Goal: Task Accomplishment & Management: Use online tool/utility

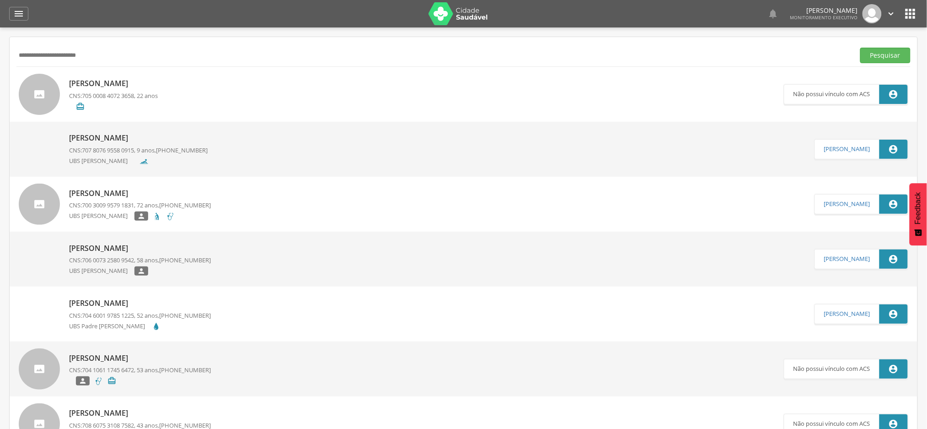
click at [7, 10] on header " Dashboard Supervisão Produtividade Mapa da cidade Mapa de cobertura Ranking A…" at bounding box center [463, 13] width 927 height 27
click at [16, 12] on icon "" at bounding box center [18, 13] width 11 height 11
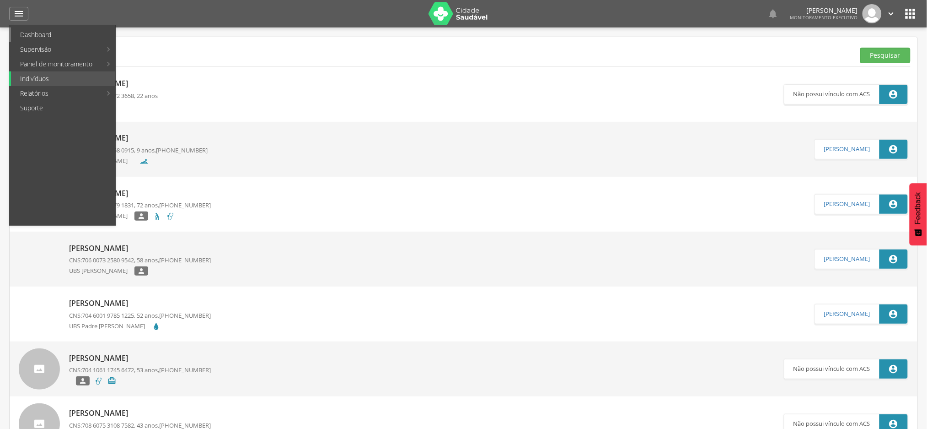
click at [26, 35] on link "Dashboard" at bounding box center [63, 34] width 104 height 15
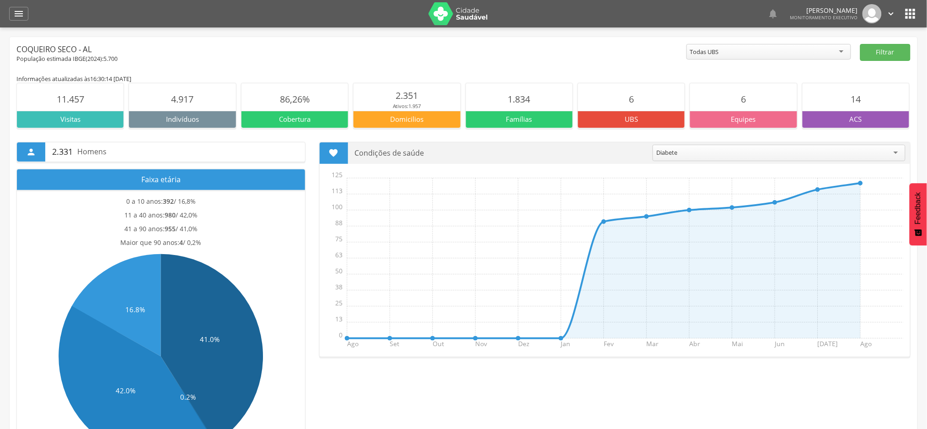
click at [913, 13] on icon "" at bounding box center [910, 13] width 15 height 15
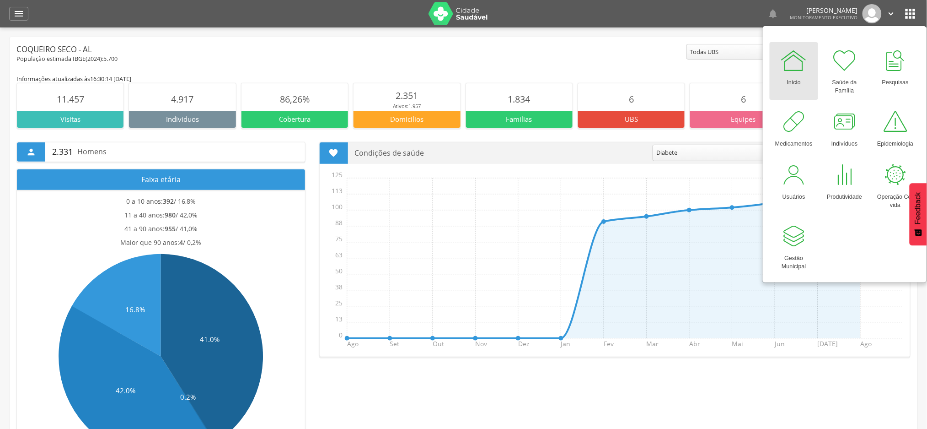
click at [793, 79] on div "Início" at bounding box center [794, 80] width 14 height 13
click at [789, 80] on div "Início" at bounding box center [794, 80] width 14 height 13
click at [11, 15] on div "" at bounding box center [18, 14] width 19 height 14
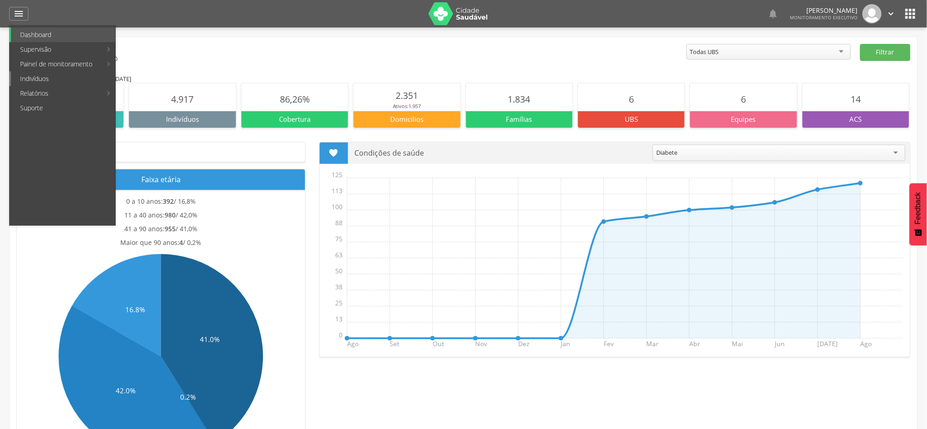
click at [39, 83] on link "Indivíduos" at bounding box center [63, 78] width 104 height 15
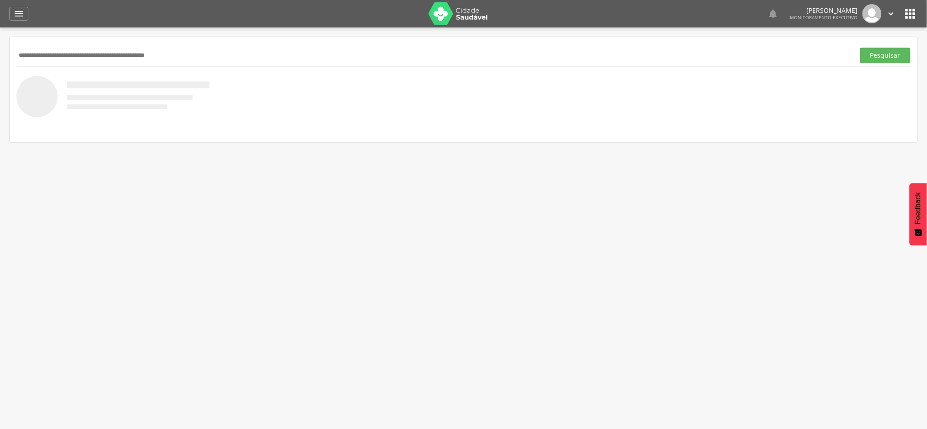
click at [142, 56] on input "text" at bounding box center [433, 56] width 835 height 16
paste input "**********"
click at [860, 48] on button "Pesquisar" at bounding box center [885, 56] width 50 height 16
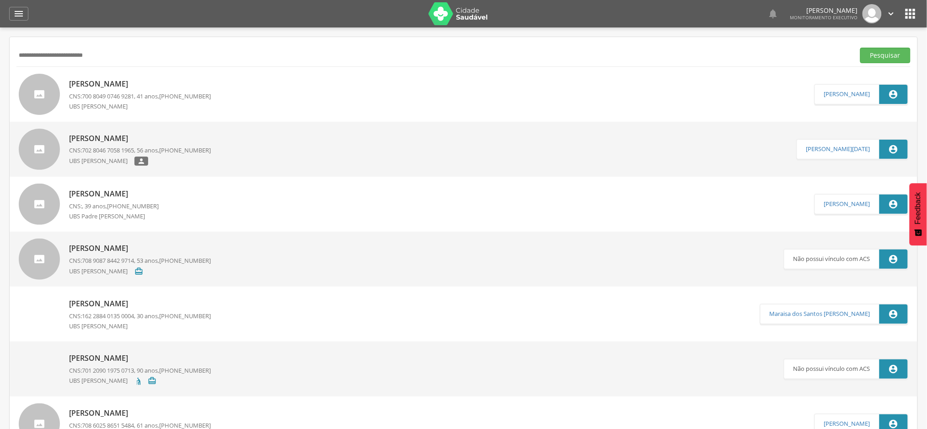
click at [129, 83] on p "[PERSON_NAME]" at bounding box center [140, 84] width 142 height 11
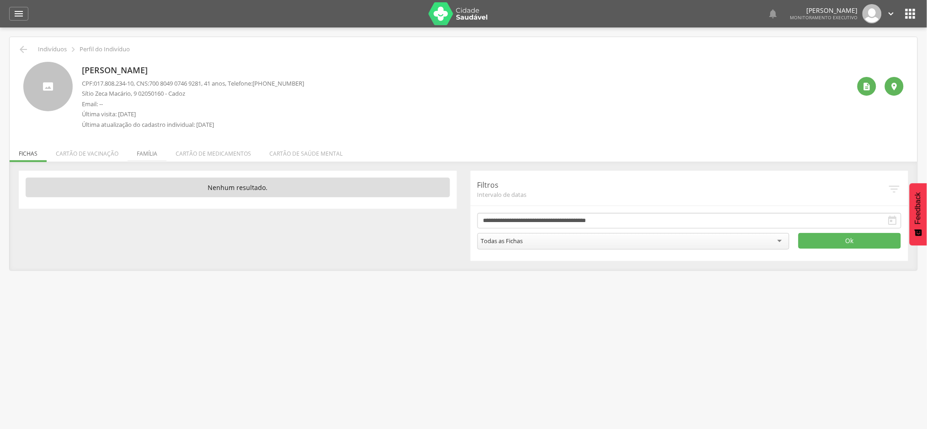
click at [144, 150] on li "Família" at bounding box center [147, 150] width 39 height 21
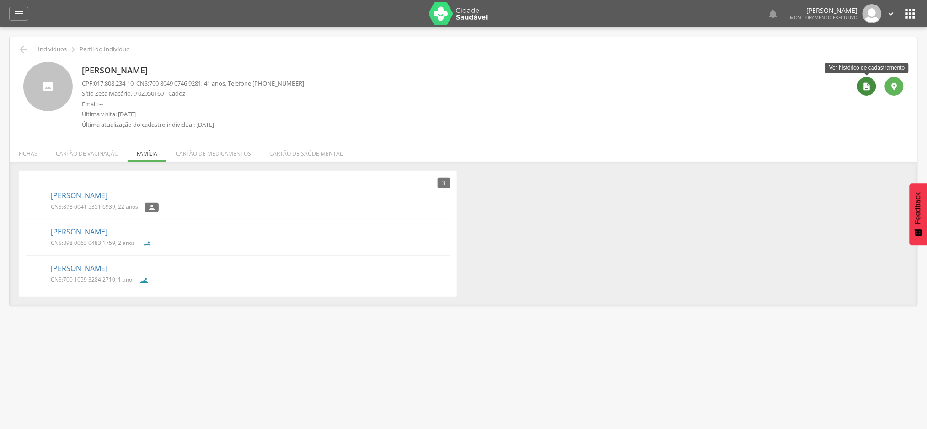
click at [873, 83] on div "" at bounding box center [867, 86] width 19 height 19
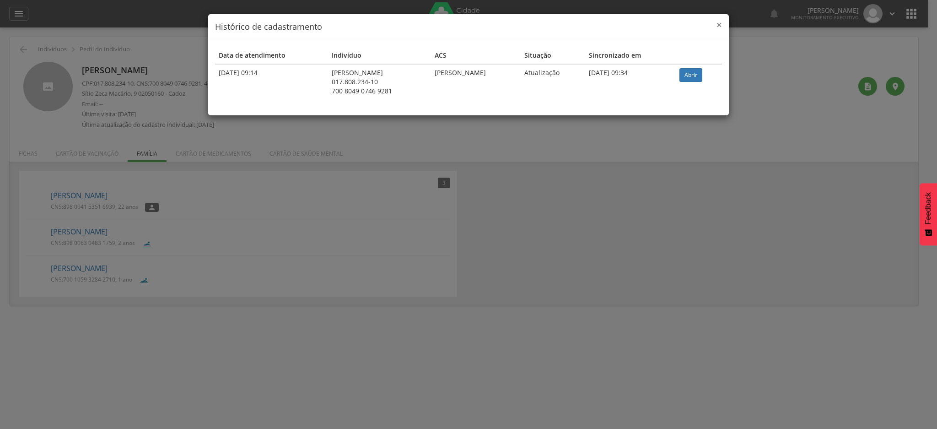
click at [718, 22] on span "×" at bounding box center [718, 24] width 5 height 13
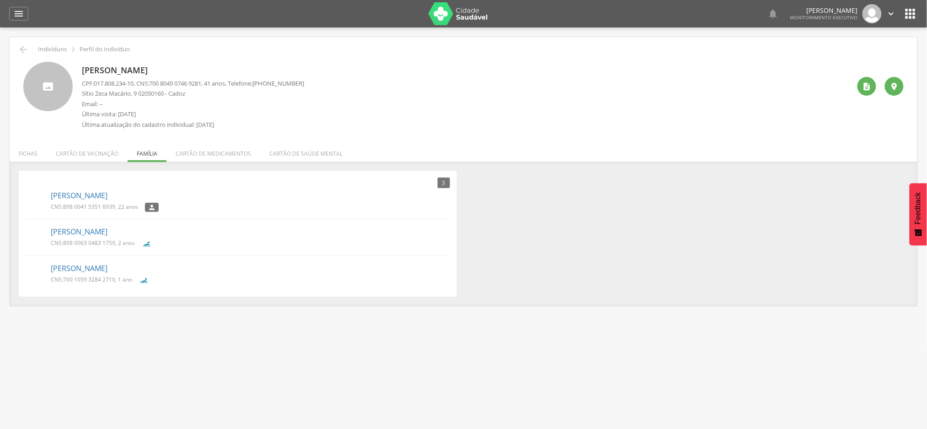
click at [16, 48] on div " Indivíduos  Perfil do Indivíduo [PERSON_NAME] CPF: 017.808.234-10 , CNS: [PH…" at bounding box center [464, 171] width 908 height 268
click at [25, 52] on icon "" at bounding box center [23, 49] width 11 height 11
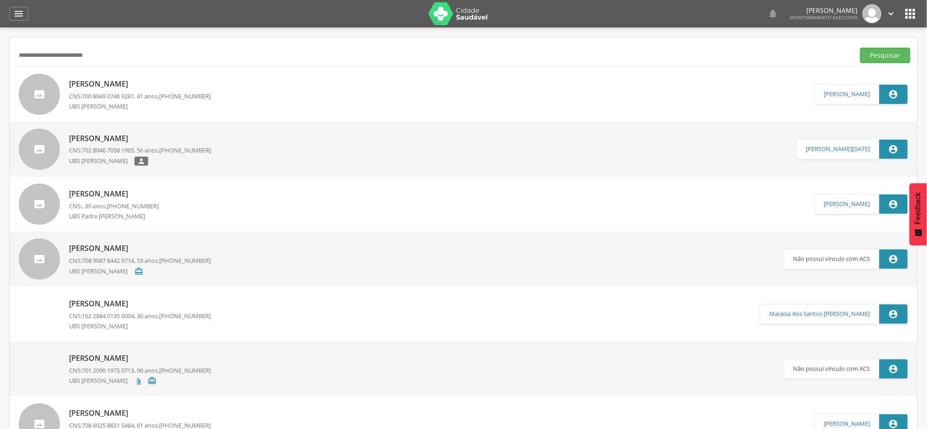
drag, startPoint x: 102, startPoint y: 55, endPoint x: 10, endPoint y: 56, distance: 91.9
paste input "text"
click at [860, 48] on button "Pesquisar" at bounding box center [885, 56] width 50 height 16
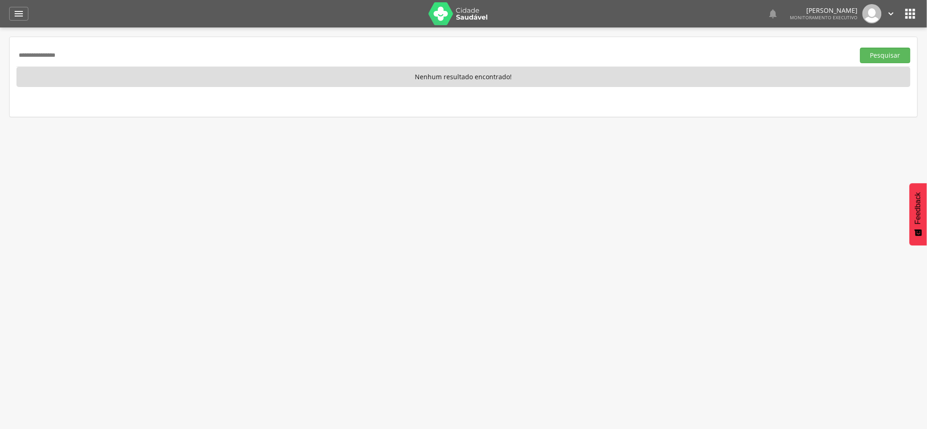
click at [24, 59] on input "**********" at bounding box center [433, 56] width 835 height 16
paste input "**********"
click at [860, 48] on button "Pesquisar" at bounding box center [885, 56] width 50 height 16
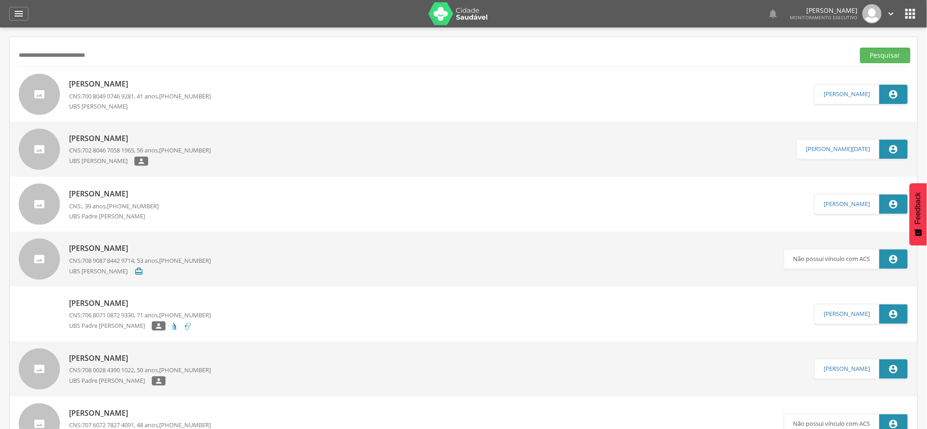
click at [94, 53] on input "**********" at bounding box center [433, 56] width 835 height 16
paste input "text"
click at [860, 48] on button "Pesquisar" at bounding box center [885, 56] width 50 height 16
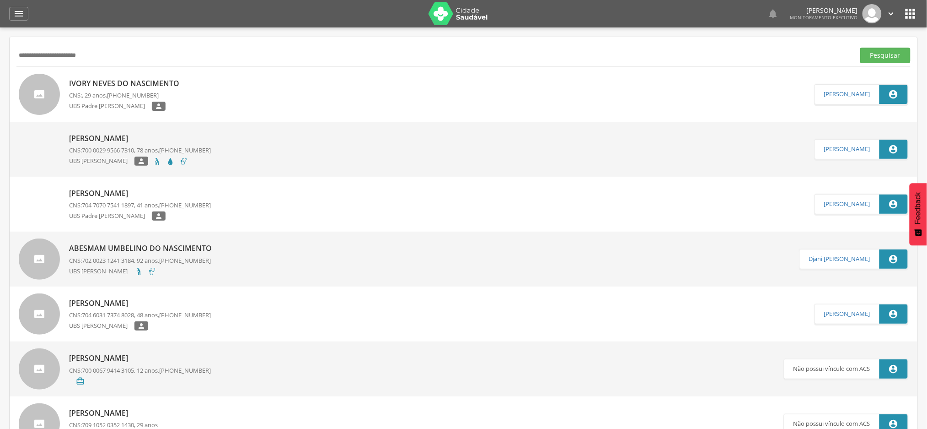
click at [130, 80] on p "Ivory Neves do Nascimento" at bounding box center [126, 83] width 115 height 11
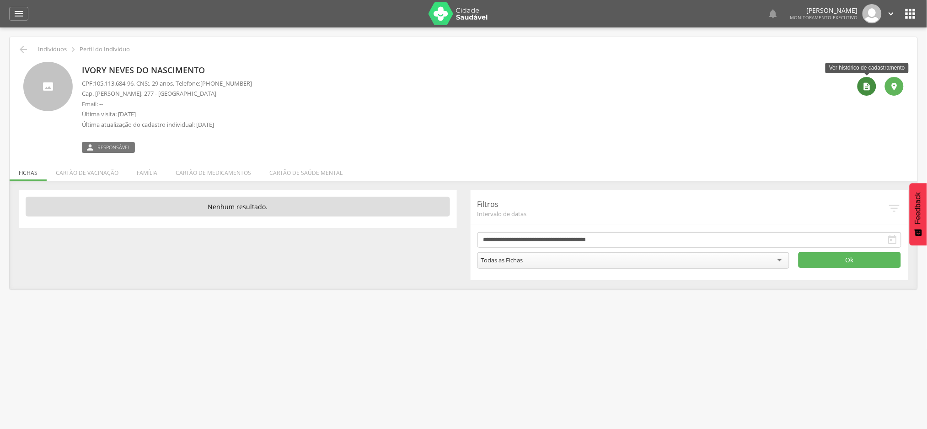
click at [865, 87] on icon "" at bounding box center [867, 86] width 9 height 9
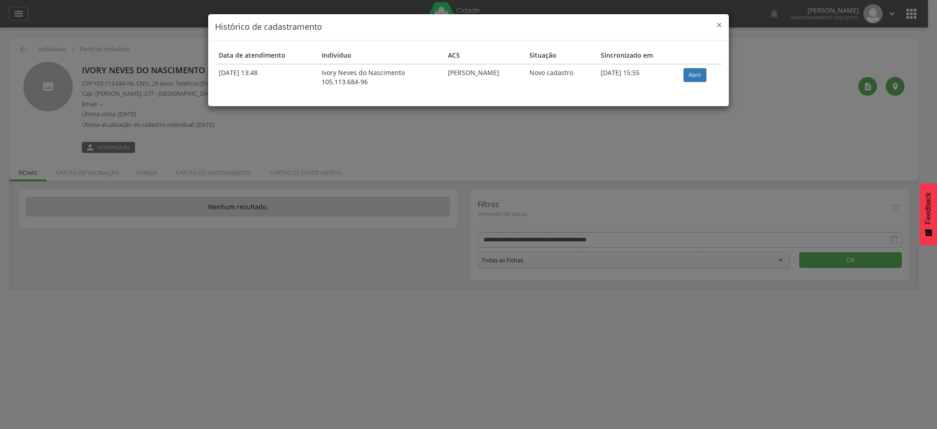
click at [721, 24] on span "×" at bounding box center [718, 24] width 5 height 13
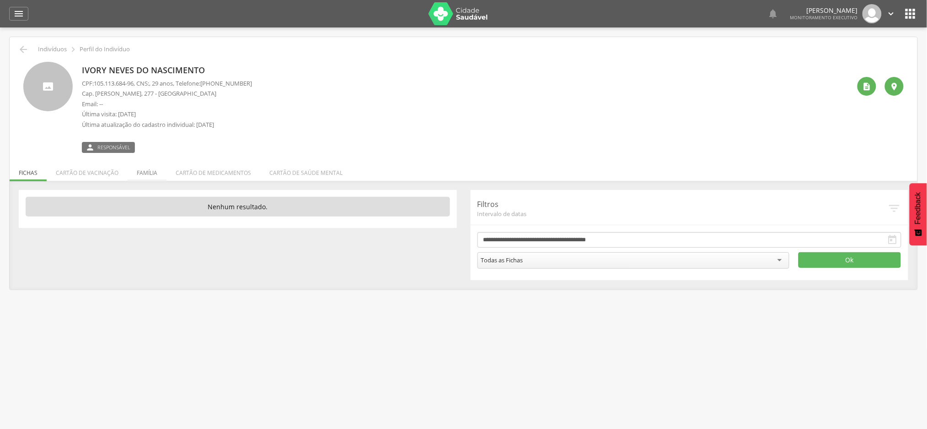
click at [145, 174] on li "Família" at bounding box center [147, 170] width 39 height 21
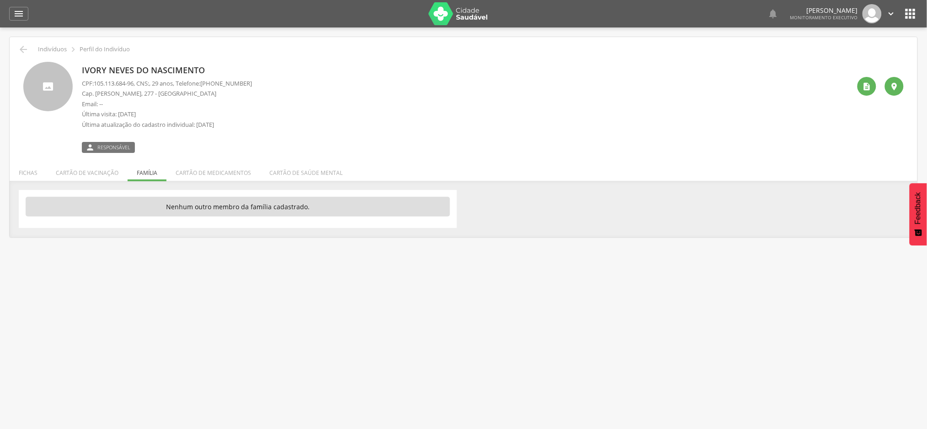
click at [136, 174] on ul "Fichas Cartão de vacinação Família Cartão de medicamentos Cartão de saúde mental" at bounding box center [464, 173] width 908 height 8
click at [18, 49] on icon "" at bounding box center [23, 49] width 11 height 11
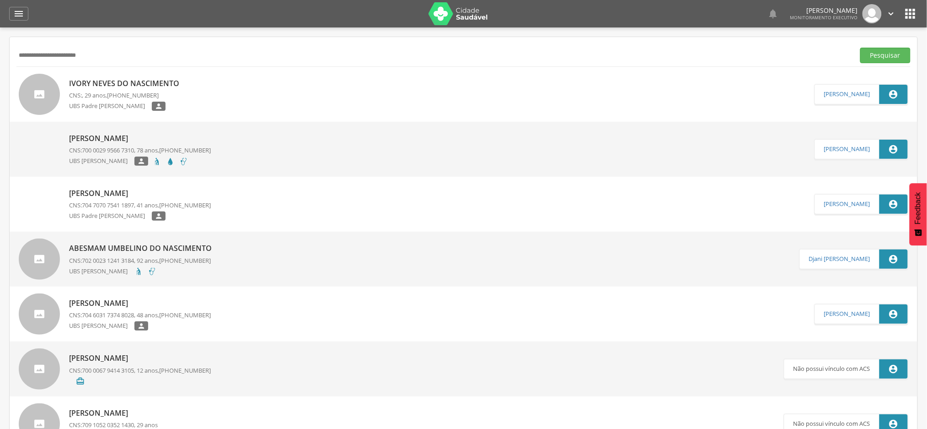
drag, startPoint x: 107, startPoint y: 58, endPoint x: 1, endPoint y: 60, distance: 105.7
click at [1, 60] on div " Supervisão  Distritos  Ubs Coordenador: - Coqueiro Seco / AL Intervalo de T…" at bounding box center [463, 241] width 927 height 429
type input "*******"
click at [860, 48] on button "Pesquisar" at bounding box center [885, 56] width 50 height 16
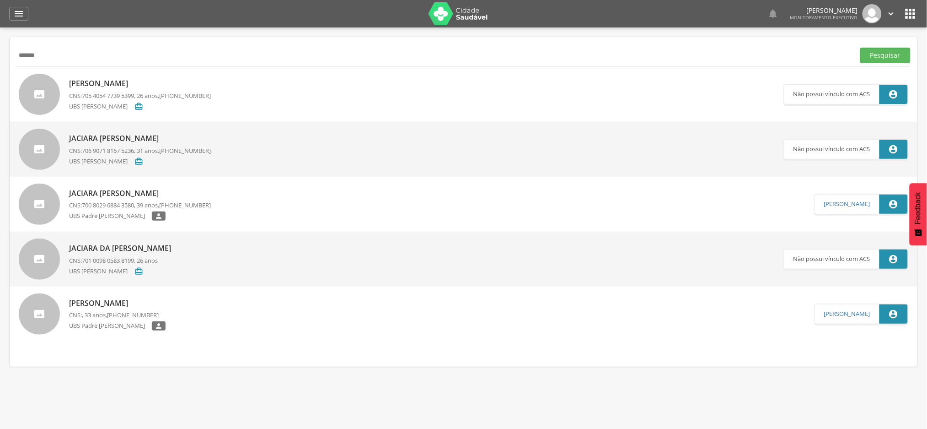
click at [115, 306] on p "[PERSON_NAME]" at bounding box center [117, 303] width 96 height 11
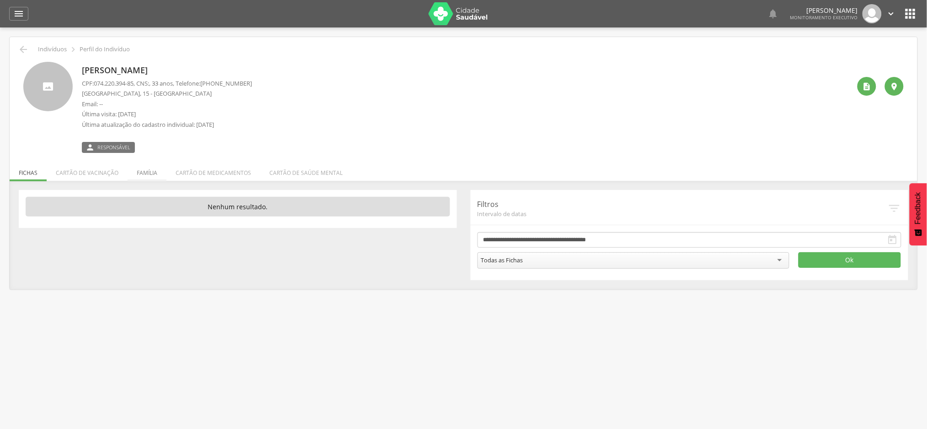
click at [149, 171] on li "Família" at bounding box center [147, 170] width 39 height 21
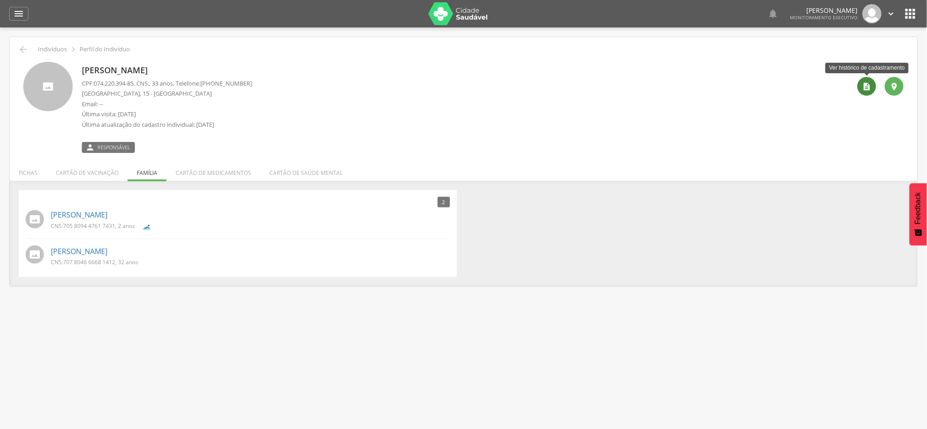
click at [868, 88] on icon "" at bounding box center [867, 86] width 9 height 9
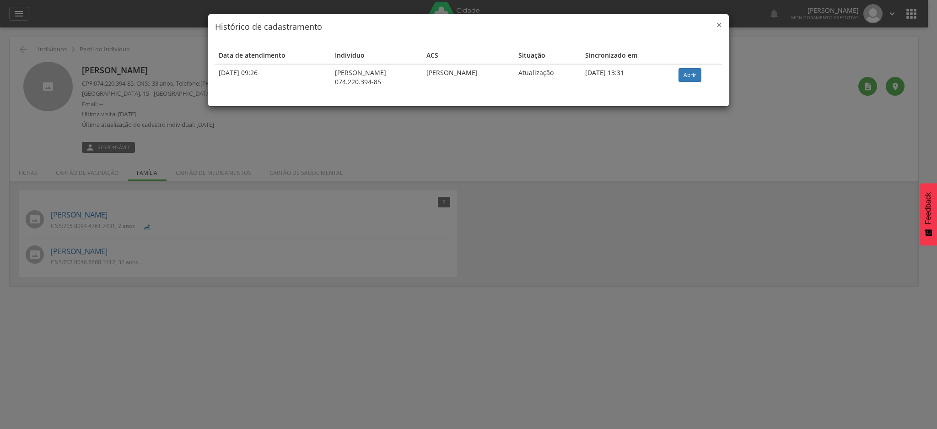
click at [717, 26] on span "×" at bounding box center [718, 24] width 5 height 13
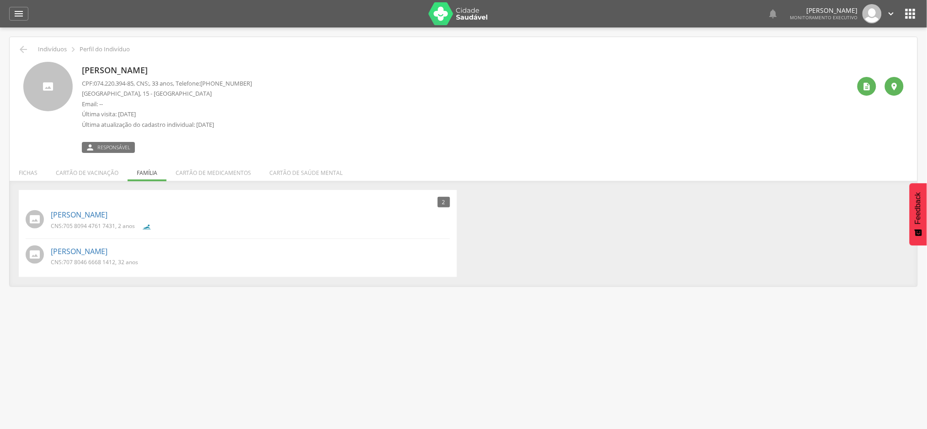
click at [96, 73] on p "[PERSON_NAME]" at bounding box center [167, 70] width 170 height 12
copy div "[PERSON_NAME]"
click at [18, 13] on icon "" at bounding box center [18, 13] width 11 height 11
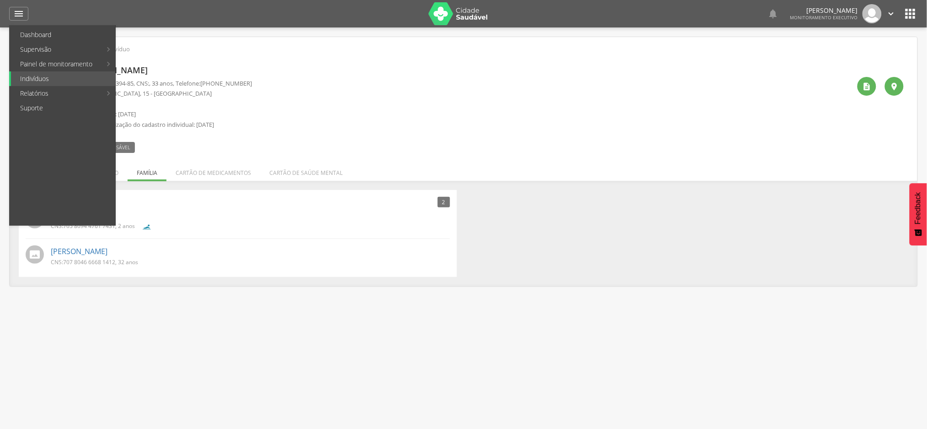
click at [378, 84] on div "[PERSON_NAME] CPF: 074.220.394-85 , CNS: , 33 anos, Telefone: [PHONE_NUMBER] [G…" at bounding box center [466, 107] width 769 height 91
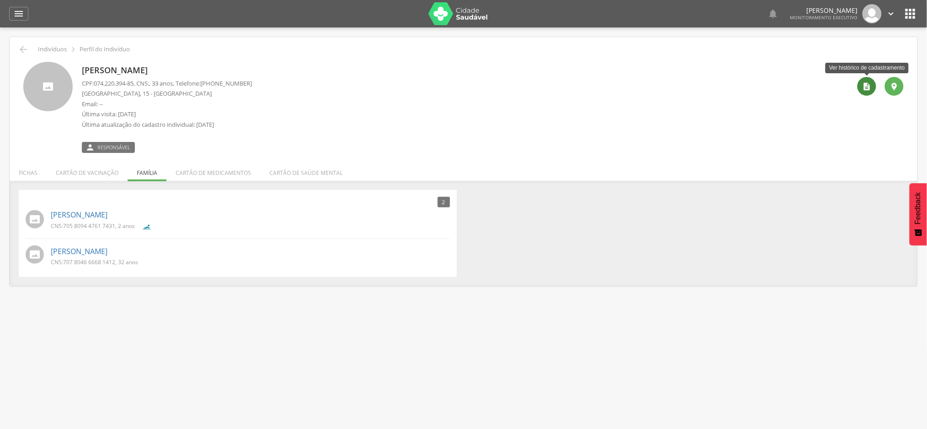
click at [866, 83] on icon "" at bounding box center [867, 86] width 9 height 9
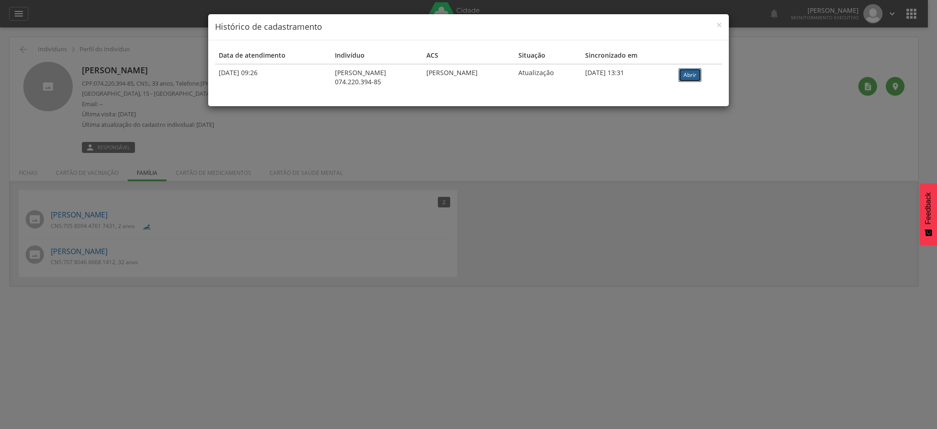
click at [694, 77] on link "Abrir" at bounding box center [689, 75] width 23 height 14
click at [698, 77] on link "Abrir" at bounding box center [689, 75] width 23 height 14
click at [721, 25] on span "×" at bounding box center [718, 24] width 5 height 13
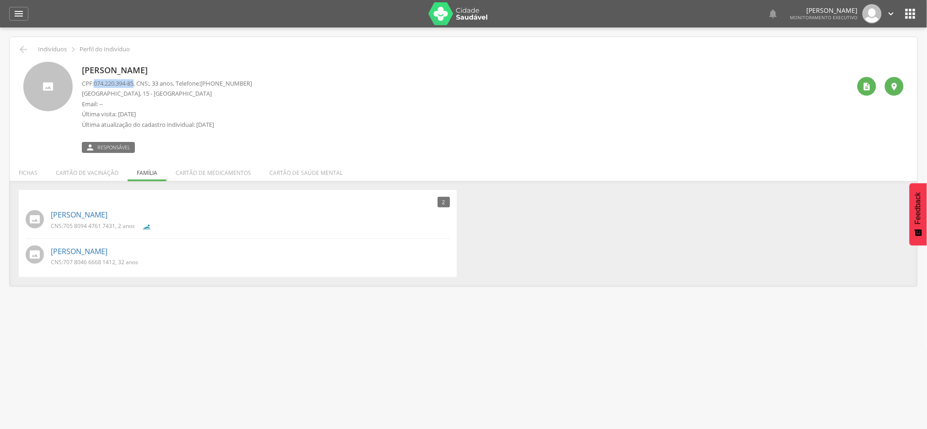
drag, startPoint x: 96, startPoint y: 80, endPoint x: 137, endPoint y: 86, distance: 40.7
click at [134, 86] on span "074.220.394-85" at bounding box center [114, 83] width 40 height 8
copy span "074.220.394-85"
click at [16, 12] on icon "" at bounding box center [18, 13] width 11 height 11
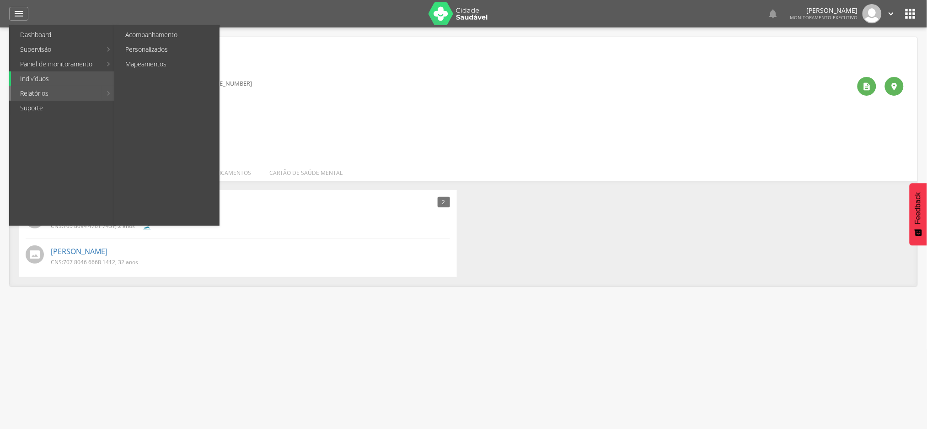
click at [33, 93] on link "Relatórios" at bounding box center [56, 93] width 91 height 15
click at [142, 48] on link "Personalizados" at bounding box center [167, 49] width 103 height 15
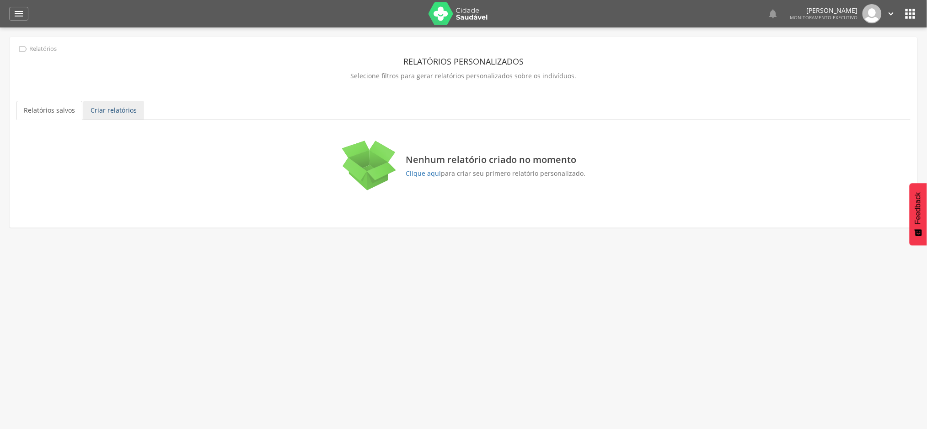
click at [106, 113] on link "Criar relatórios" at bounding box center [113, 110] width 61 height 19
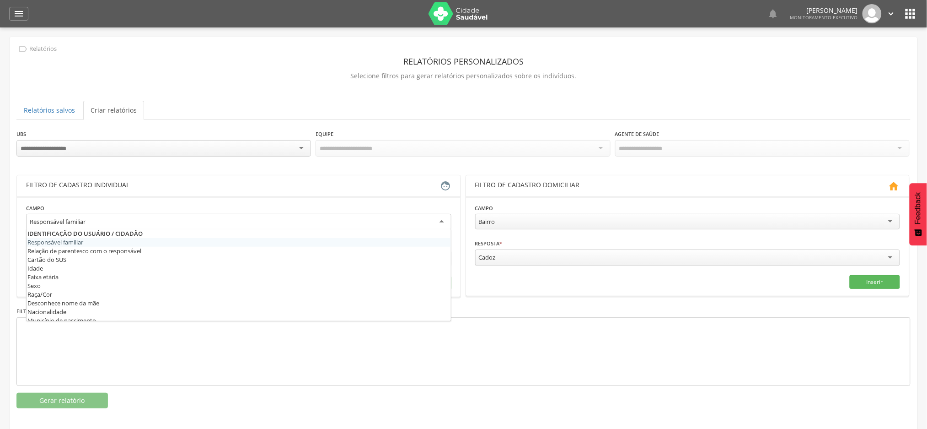
click at [92, 225] on div "Responsável familiar" at bounding box center [238, 222] width 425 height 16
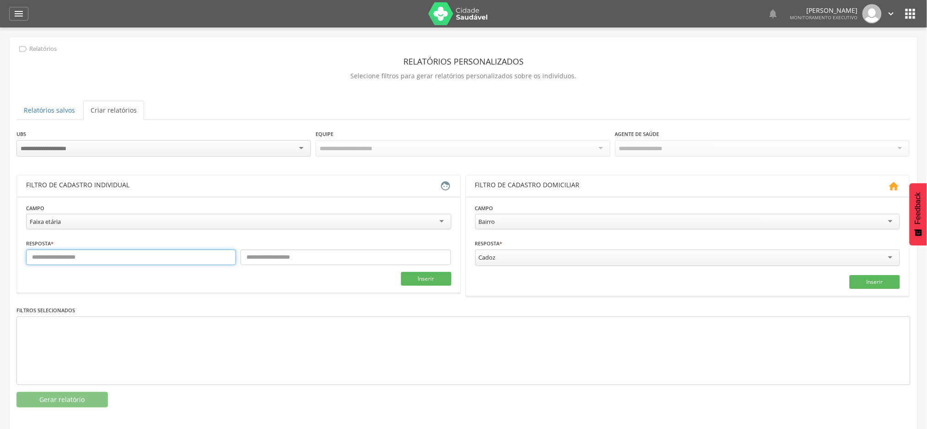
click at [143, 263] on input "text" at bounding box center [131, 257] width 210 height 16
type input "*"
click at [271, 263] on input "text" at bounding box center [346, 257] width 210 height 16
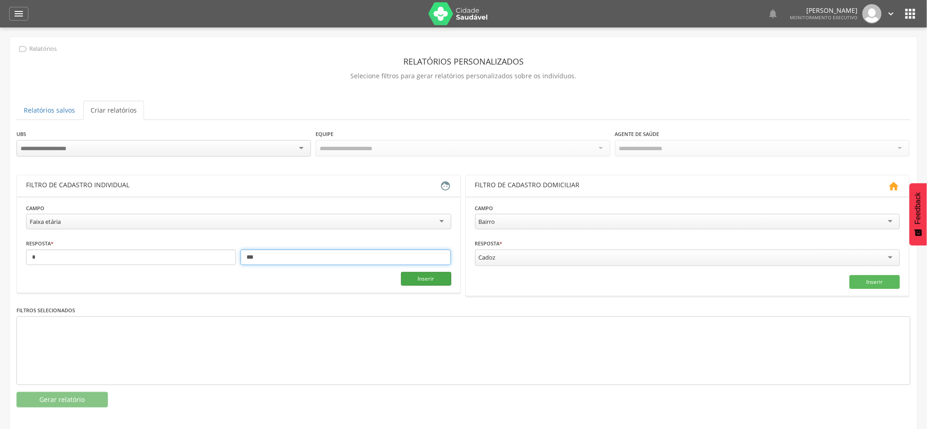
type input "***"
click at [413, 273] on button "Inserir" at bounding box center [426, 279] width 50 height 14
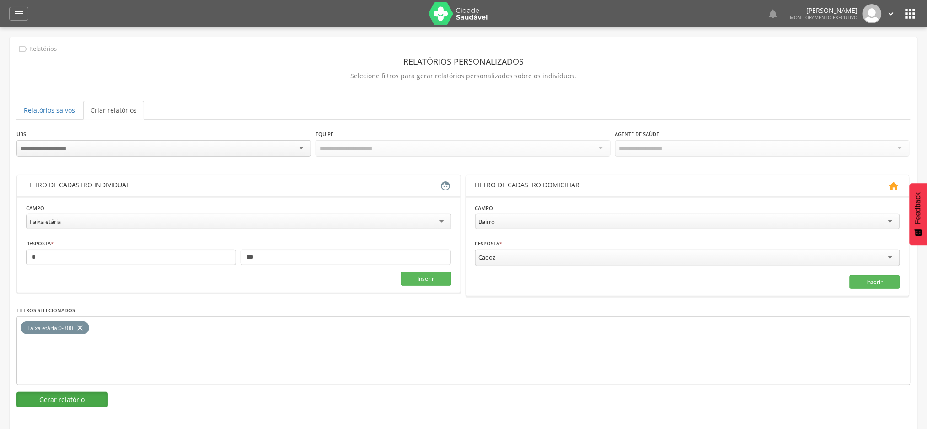
click at [85, 396] on button "Gerar relatório" at bounding box center [61, 399] width 91 height 16
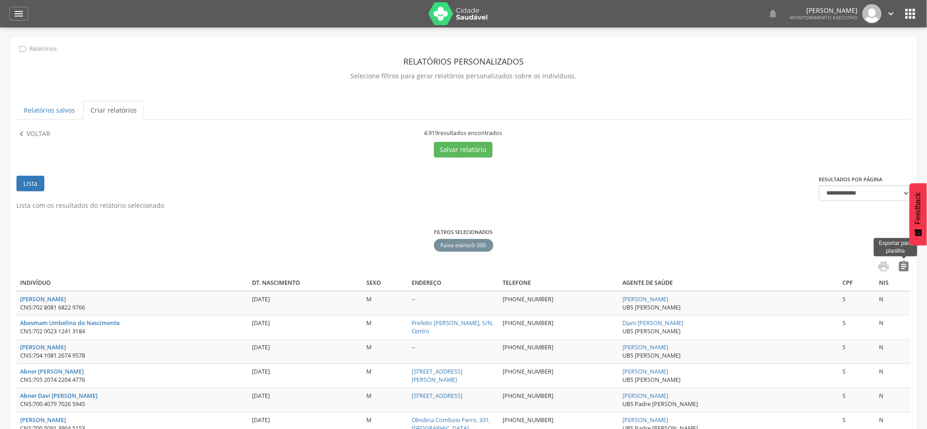
click at [906, 267] on icon "" at bounding box center [904, 266] width 13 height 13
click at [19, 12] on icon "" at bounding box center [18, 13] width 11 height 11
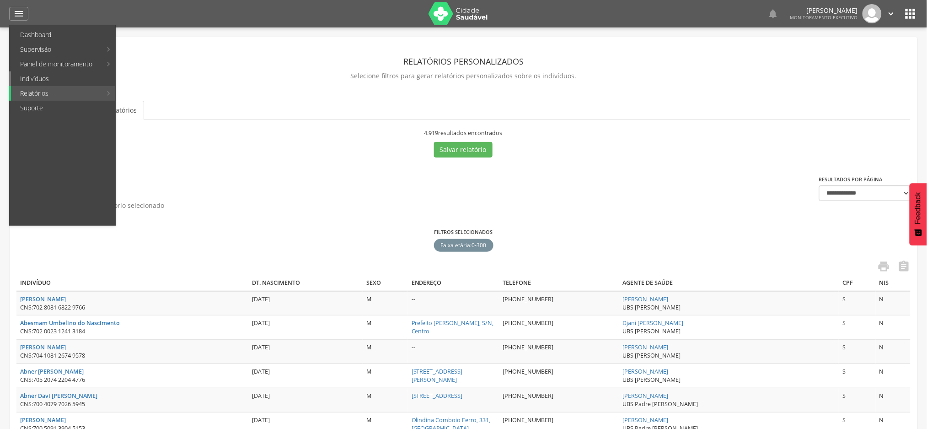
click at [38, 81] on link "Indivíduos" at bounding box center [63, 78] width 104 height 15
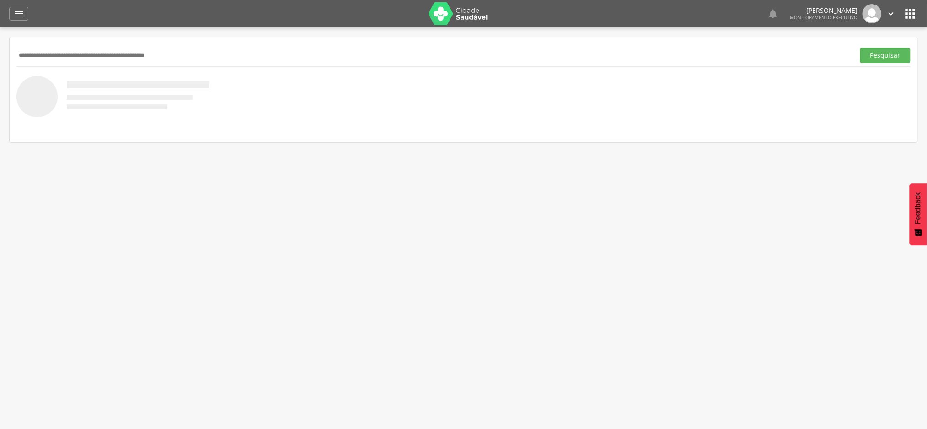
click at [66, 56] on input "text" at bounding box center [433, 56] width 835 height 16
paste input "****"
type input "****"
click at [20, 18] on icon "" at bounding box center [18, 13] width 11 height 11
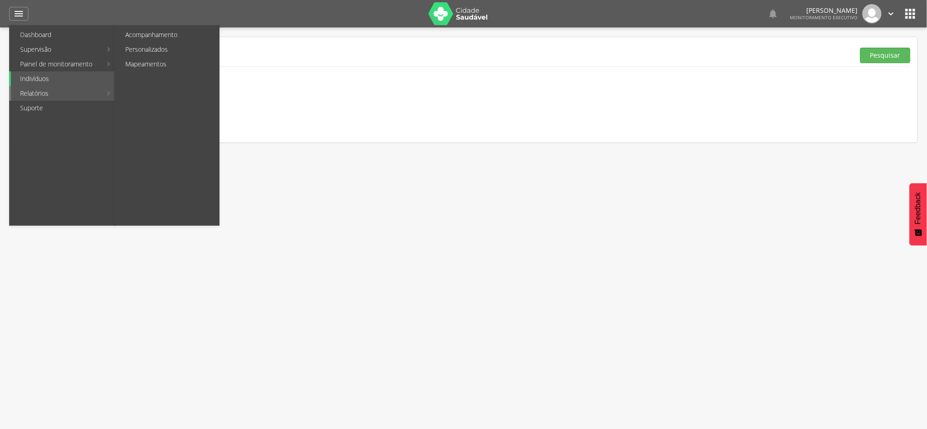
click at [39, 91] on link "Relatórios" at bounding box center [56, 93] width 91 height 15
click at [142, 52] on link "Personalizados" at bounding box center [167, 49] width 103 height 15
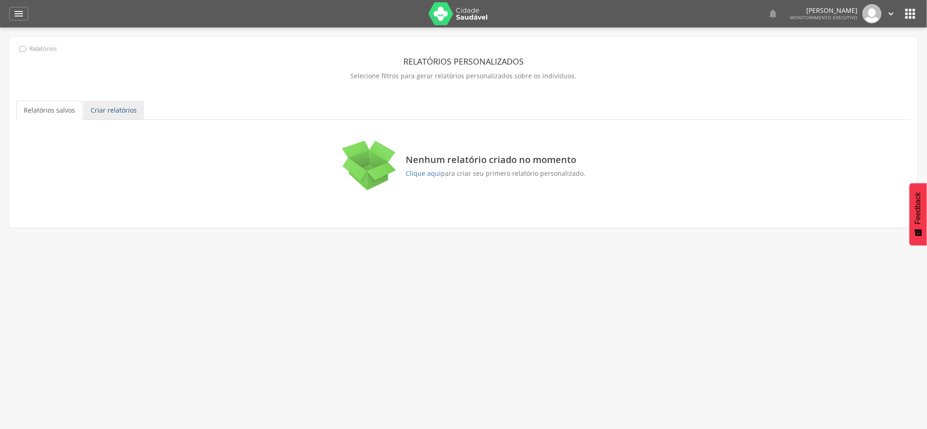
click at [116, 113] on link "Criar relatórios" at bounding box center [113, 110] width 61 height 19
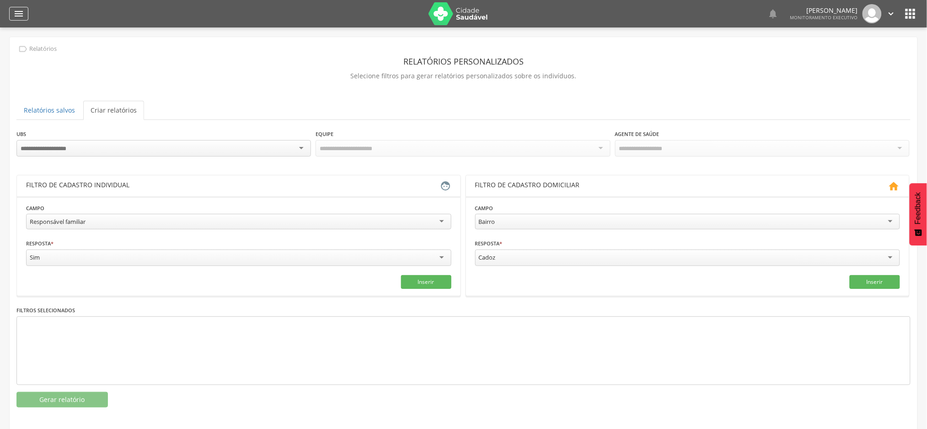
click at [18, 9] on icon "" at bounding box center [18, 13] width 11 height 11
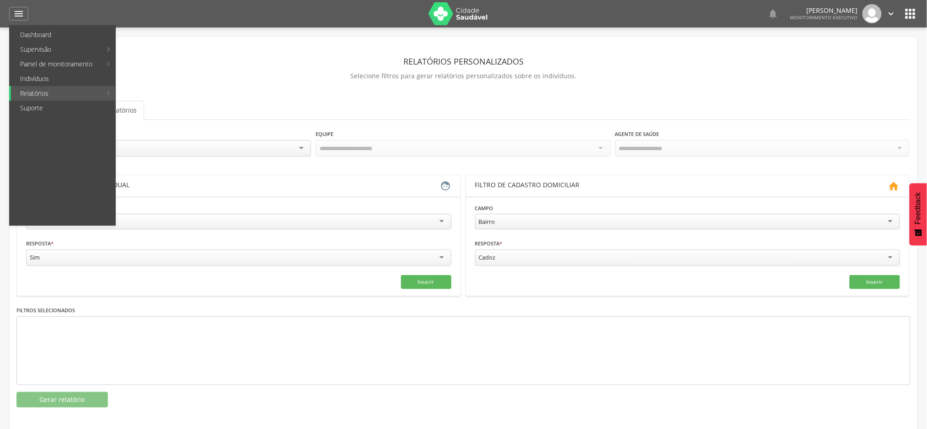
click at [158, 73] on p "Selecione filtros para gerar relatórios personalizados sobre os indivíduos." at bounding box center [463, 76] width 894 height 13
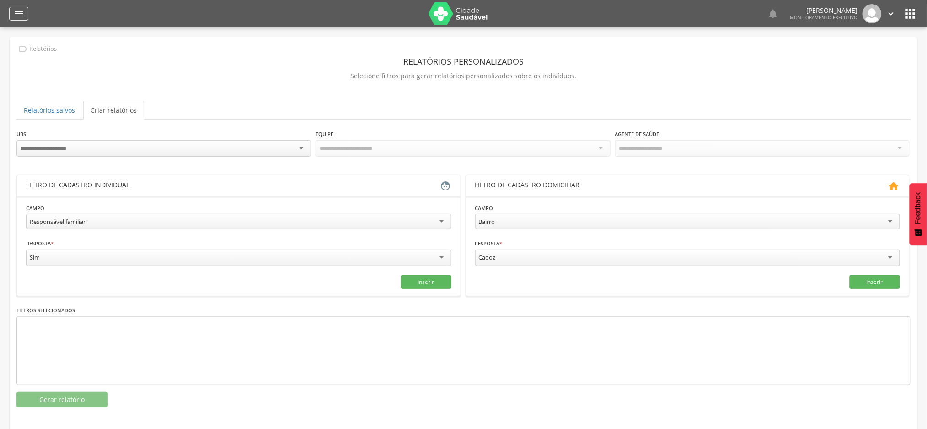
click at [11, 14] on div "" at bounding box center [18, 14] width 19 height 14
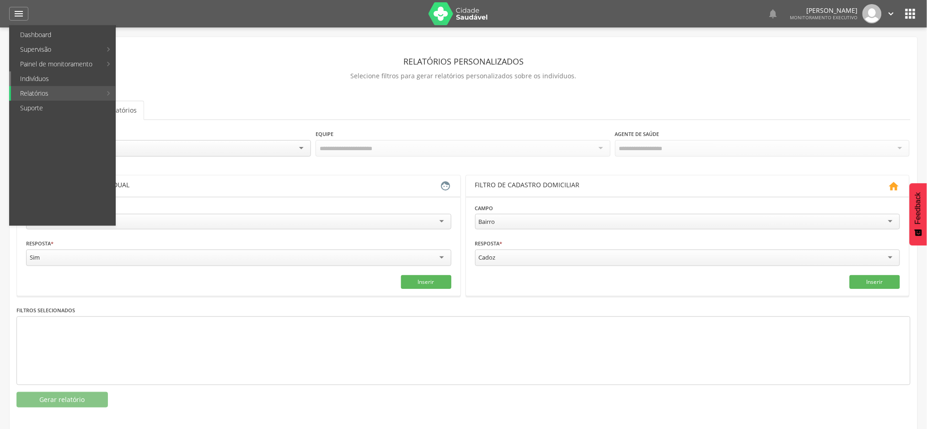
click at [31, 78] on link "Indivíduos" at bounding box center [63, 78] width 104 height 15
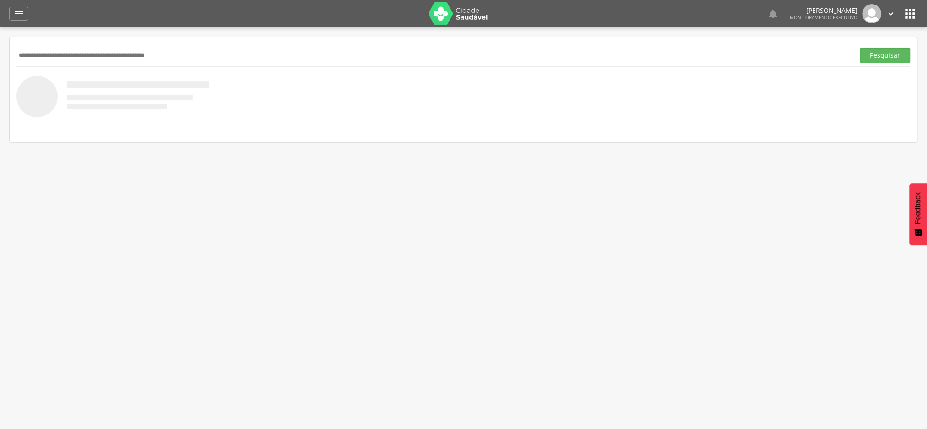
click at [101, 56] on input "text" at bounding box center [433, 56] width 835 height 16
click at [860, 48] on button "Pesquisar" at bounding box center [885, 56] width 50 height 16
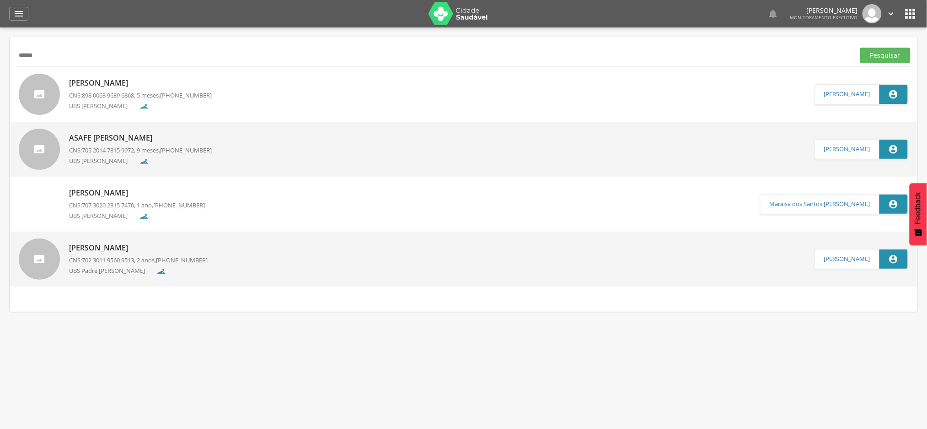
click at [150, 84] on p "[PERSON_NAME]" at bounding box center [140, 83] width 143 height 11
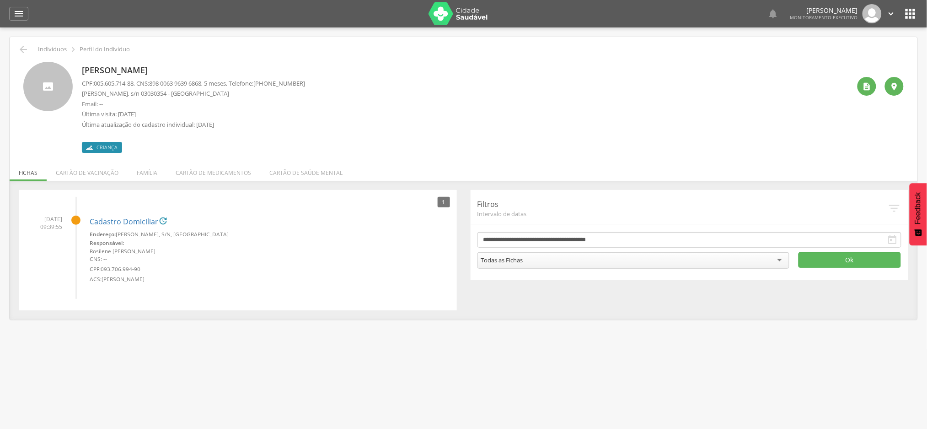
click at [111, 68] on p "[PERSON_NAME]" at bounding box center [193, 70] width 223 height 12
copy div "[PERSON_NAME]"
click at [868, 86] on icon "" at bounding box center [867, 86] width 9 height 9
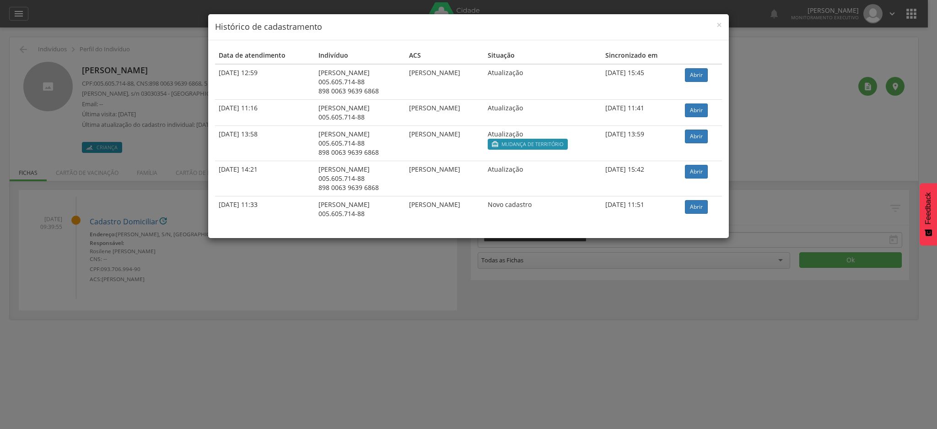
click at [165, 68] on div "× Histórico de cadastramento Data de atendimento Indivíduo ACS Situação Sincron…" at bounding box center [468, 214] width 937 height 429
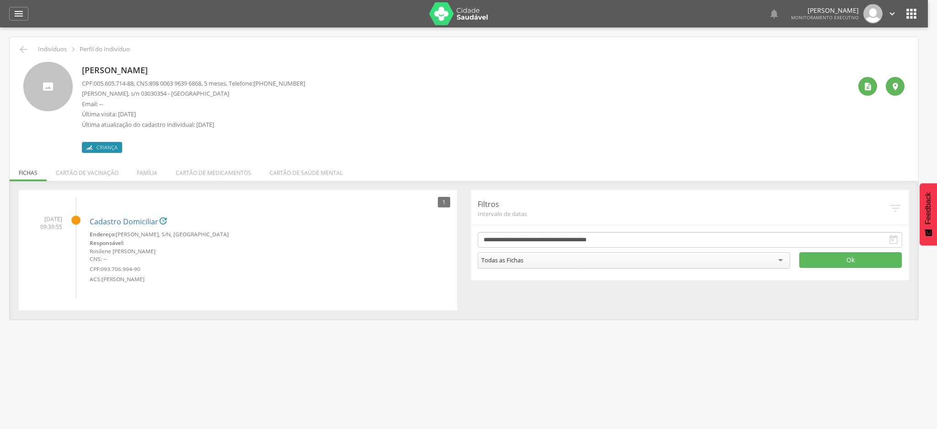
click at [165, 68] on body " Dashboard Supervisão Produtividade Mapa da cidade Mapa de cobertura Ranking A…" at bounding box center [468, 214] width 937 height 429
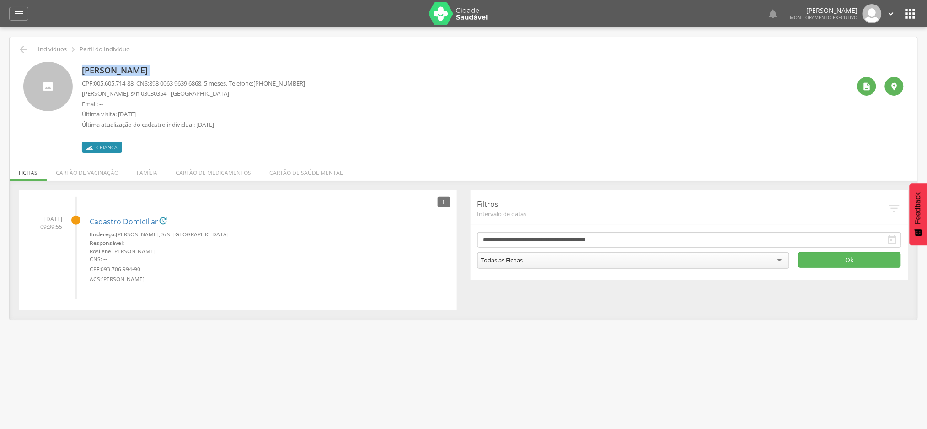
click at [165, 68] on p "[PERSON_NAME]" at bounding box center [193, 70] width 223 height 12
drag, startPoint x: 155, startPoint y: 86, endPoint x: 210, endPoint y: 83, distance: 54.9
click at [201, 83] on span "898 0063 9639 6868" at bounding box center [175, 83] width 52 height 8
copy span "898 0063 9639 6868"
click at [21, 48] on icon "" at bounding box center [23, 49] width 11 height 11
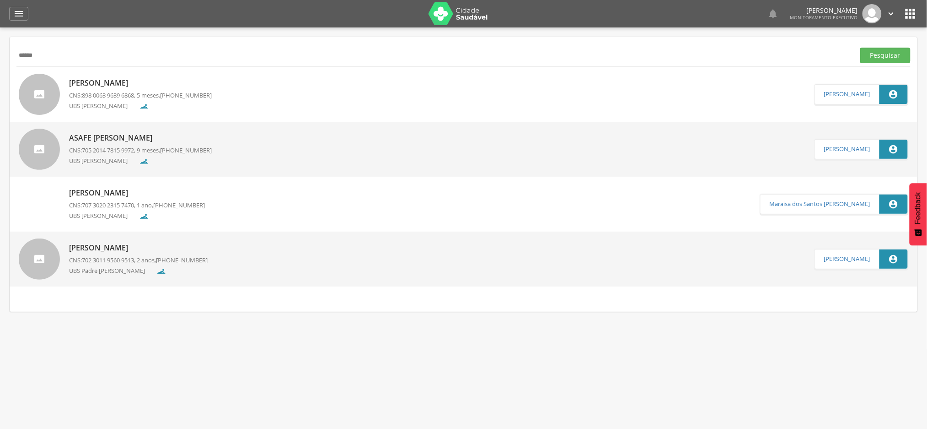
click at [64, 58] on input "******" at bounding box center [433, 56] width 835 height 16
paste input "**********"
click at [860, 48] on button "Pesquisar" at bounding box center [885, 56] width 50 height 16
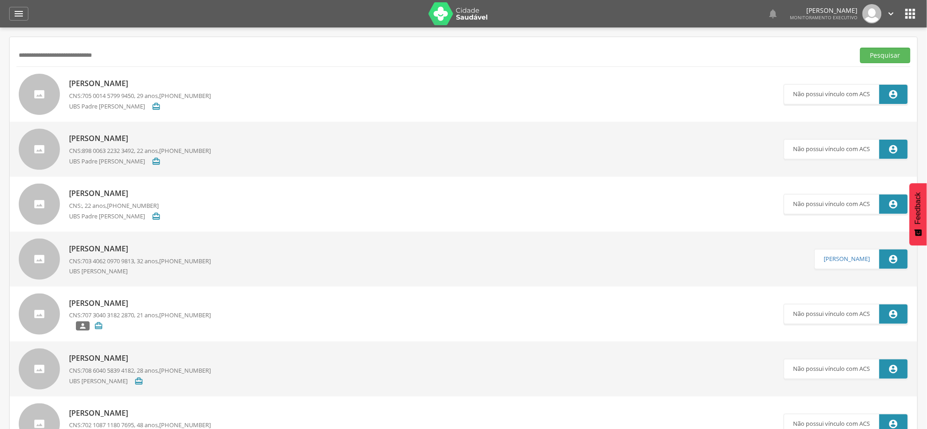
click at [135, 83] on p "[PERSON_NAME]" at bounding box center [140, 83] width 142 height 11
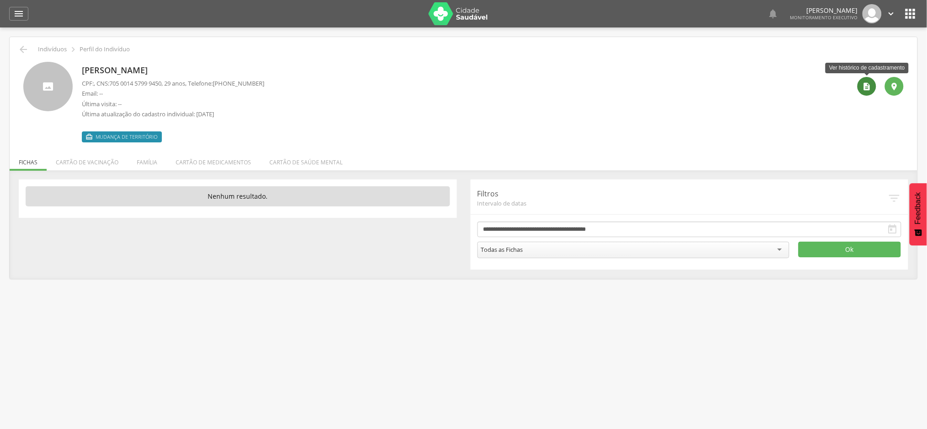
click at [865, 91] on div "" at bounding box center [867, 86] width 19 height 19
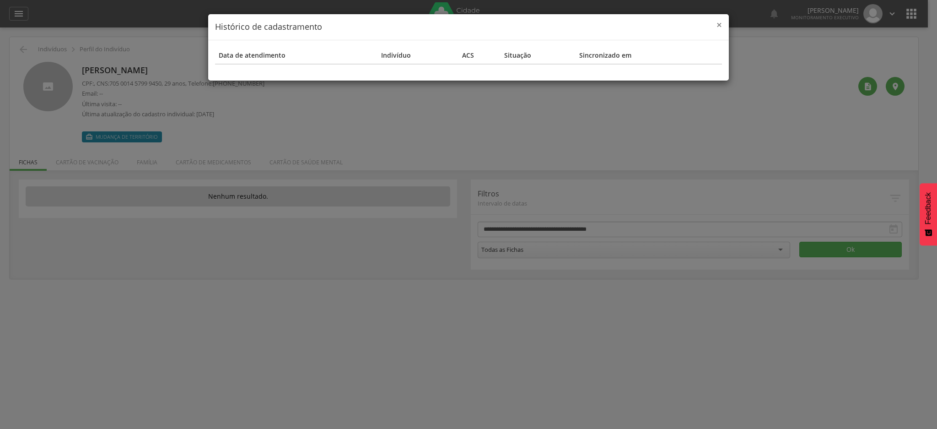
click at [719, 25] on span "×" at bounding box center [718, 24] width 5 height 13
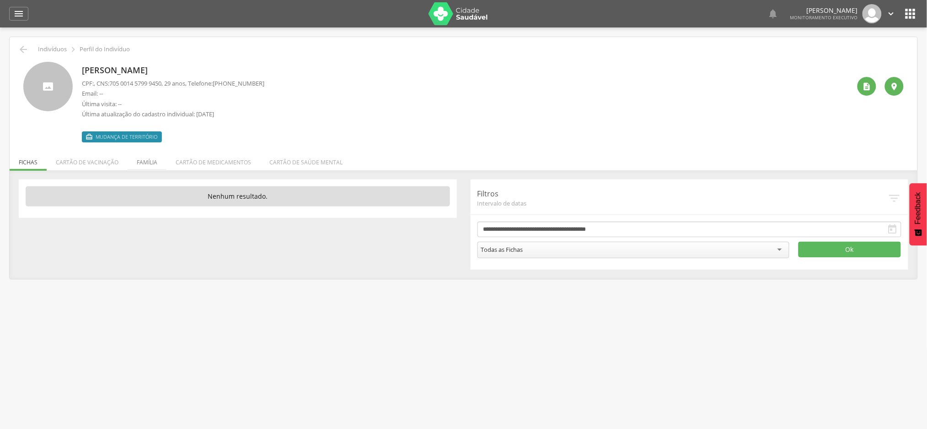
click at [142, 166] on li "Família" at bounding box center [147, 159] width 39 height 21
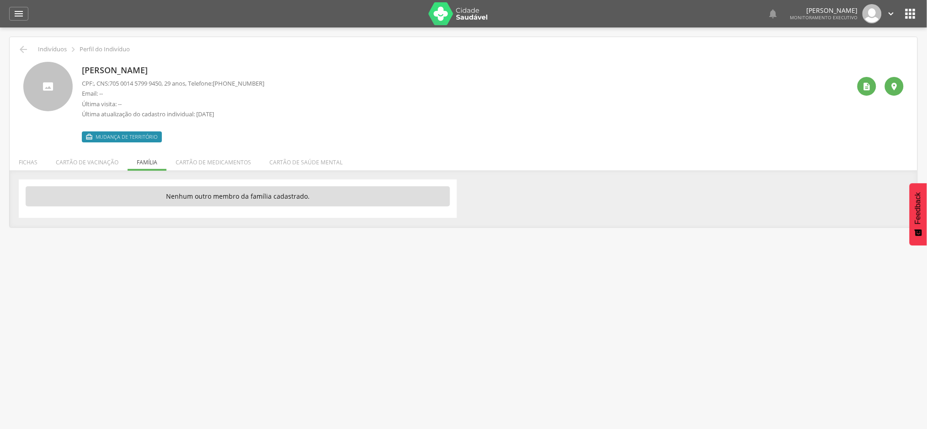
click at [137, 164] on ul "Fichas Cartão de vacinação Família Cartão de medicamentos Cartão de saúde mental" at bounding box center [464, 162] width 908 height 8
click at [145, 164] on ul "Fichas Cartão de vacinação Família Cartão de medicamentos Cartão de saúde mental" at bounding box center [464, 162] width 908 height 8
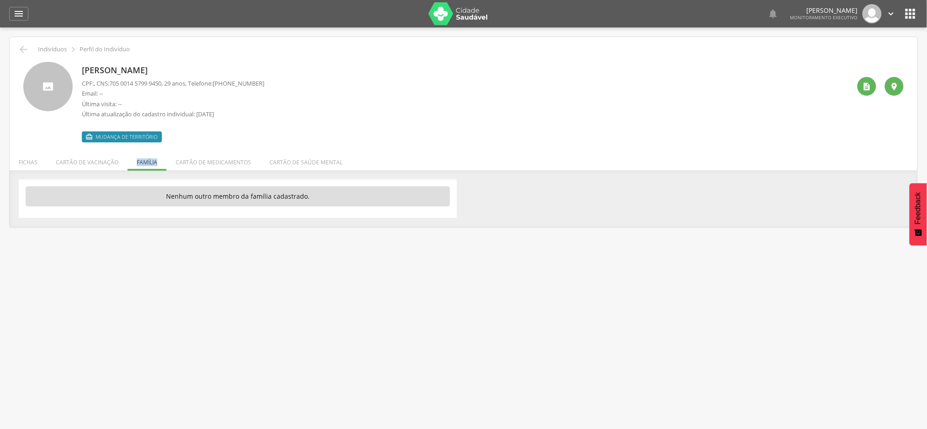
click at [145, 164] on ul "Fichas Cartão de vacinação Família Cartão de medicamentos Cartão de saúde mental" at bounding box center [464, 162] width 908 height 8
click at [124, 232] on div " Supervisão  Distritos  Ubs Coordenador: - Coqueiro Seco / AL Intervalo de T…" at bounding box center [463, 241] width 927 height 429
click at [129, 72] on p "[PERSON_NAME]" at bounding box center [173, 70] width 182 height 12
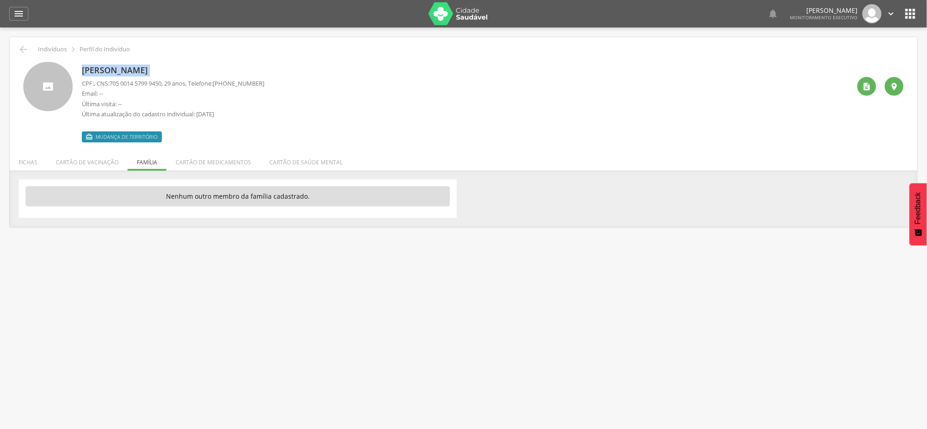
copy div "[PERSON_NAME]"
click at [20, 52] on icon "" at bounding box center [23, 49] width 11 height 11
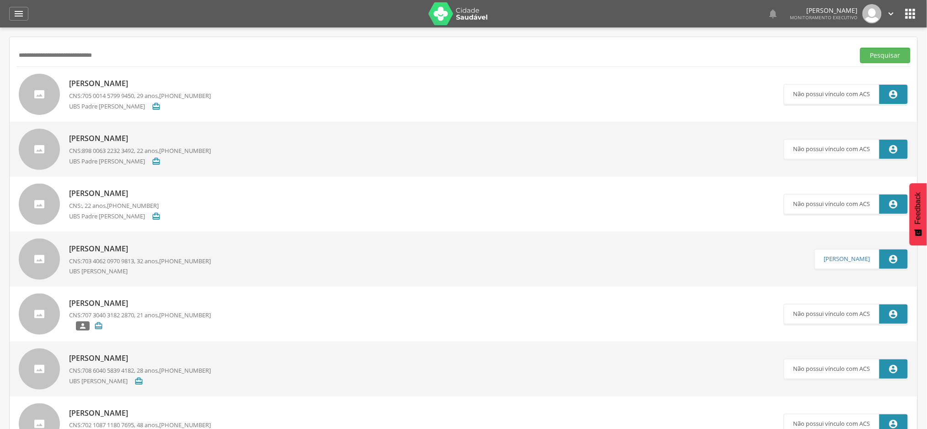
click at [75, 64] on div "**********" at bounding box center [463, 55] width 894 height 22
click at [74, 62] on input "**********" at bounding box center [433, 56] width 835 height 16
paste input "text"
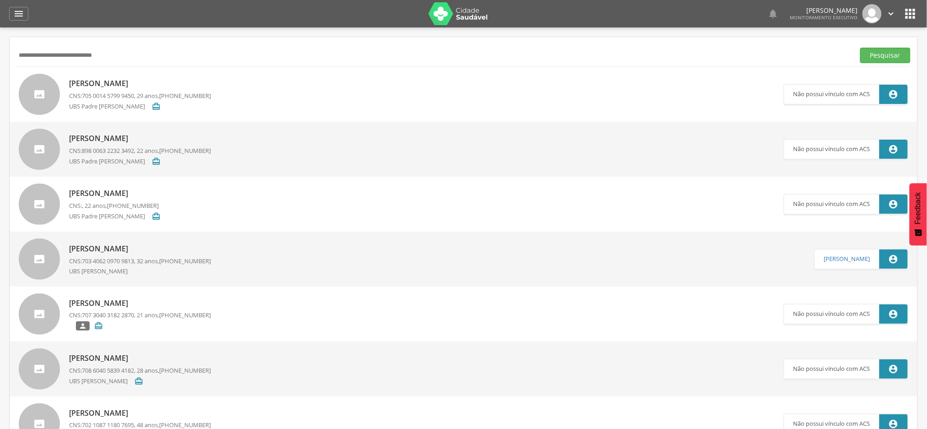
type input "**********"
click at [860, 48] on button "Pesquisar" at bounding box center [885, 56] width 50 height 16
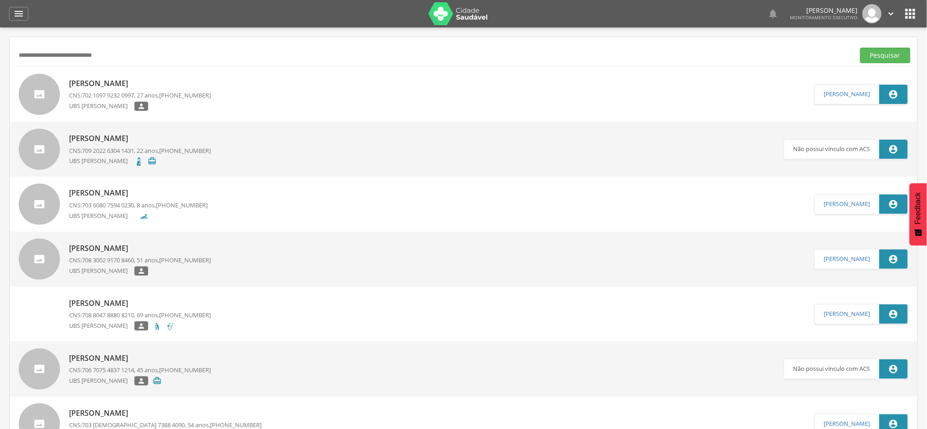
click at [127, 84] on p "[PERSON_NAME]" at bounding box center [140, 83] width 142 height 11
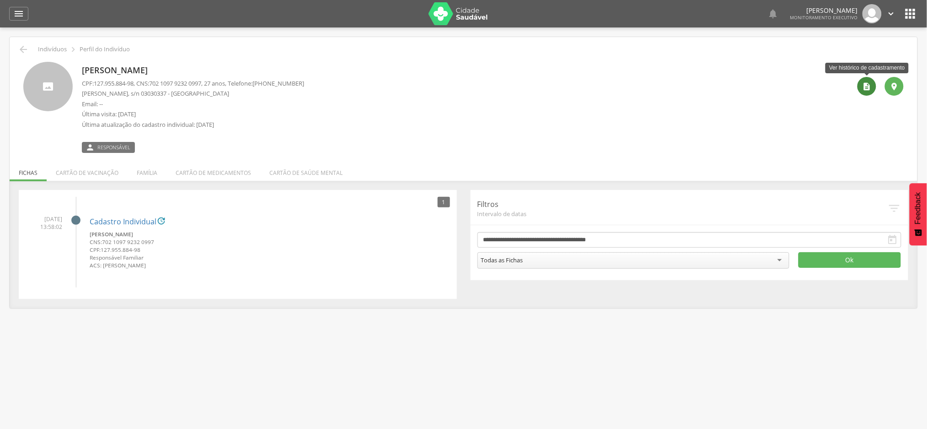
click at [866, 86] on icon "" at bounding box center [867, 86] width 9 height 9
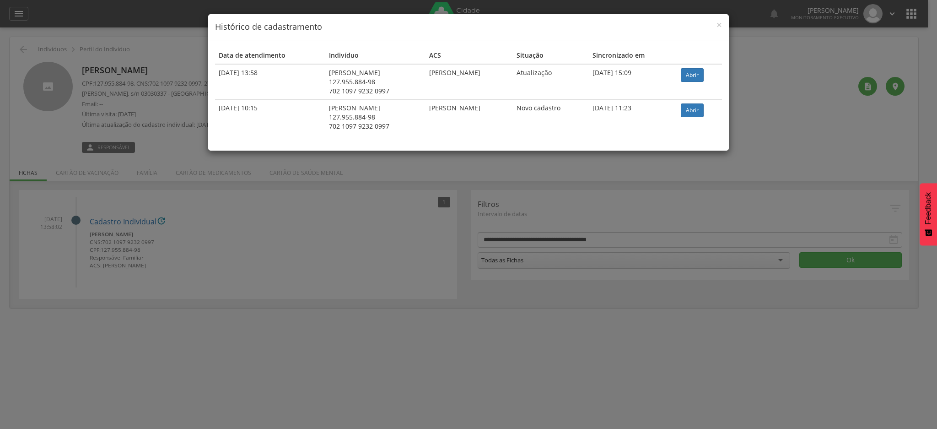
click at [590, 36] on div "× Histórico de cadastramento" at bounding box center [468, 27] width 520 height 26
click at [721, 27] on span "×" at bounding box center [718, 24] width 5 height 13
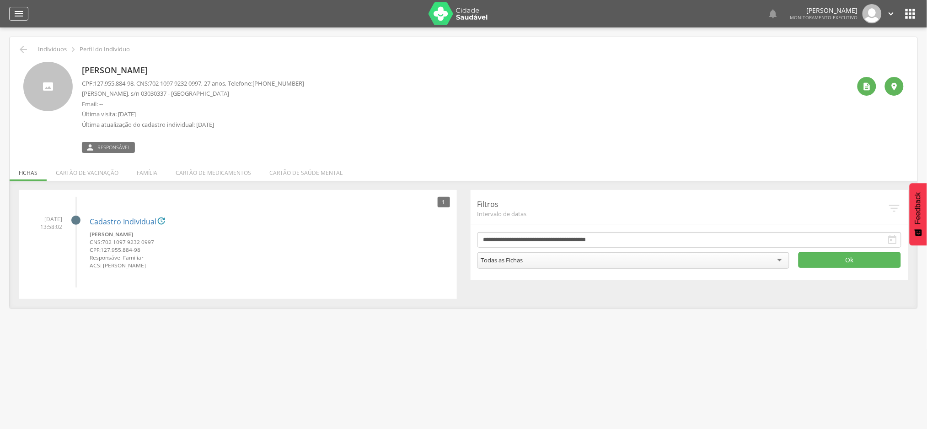
click at [19, 11] on icon "" at bounding box center [18, 13] width 11 height 11
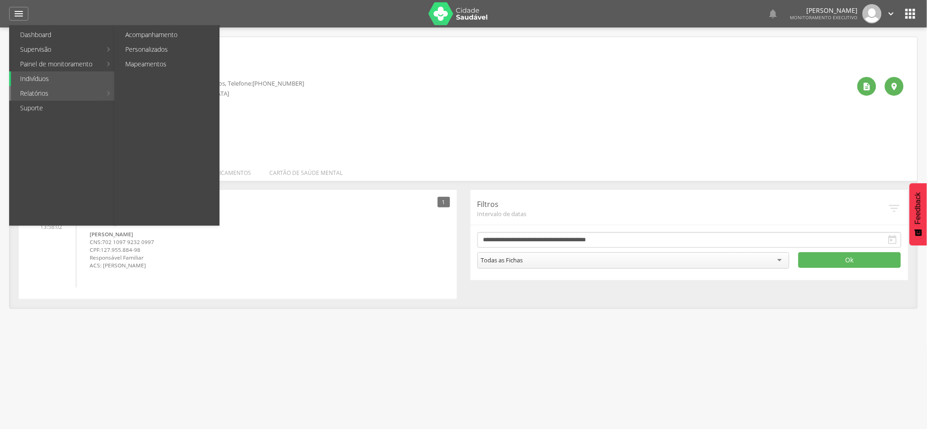
click at [28, 91] on link "Relatórios" at bounding box center [56, 93] width 91 height 15
click at [33, 96] on link "Relatórios" at bounding box center [56, 93] width 91 height 15
click at [143, 52] on link "Personalizados" at bounding box center [167, 49] width 103 height 15
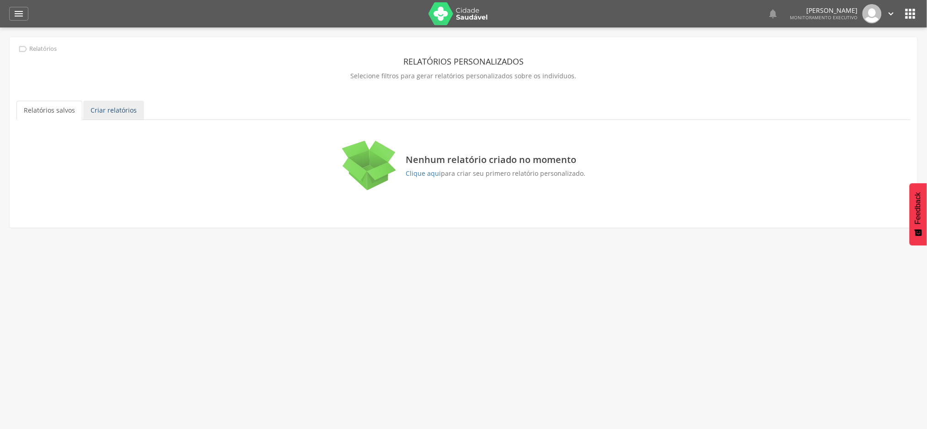
click at [110, 113] on link "Criar relatórios" at bounding box center [113, 110] width 61 height 19
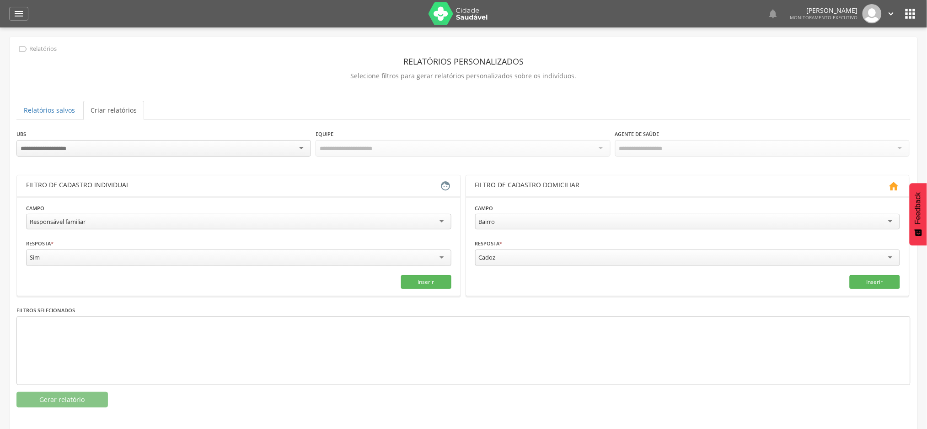
click at [95, 219] on div "Responsável familiar" at bounding box center [238, 222] width 425 height 16
click at [70, 259] on input "text" at bounding box center [131, 257] width 210 height 16
type input "*"
click at [316, 262] on input "text" at bounding box center [346, 257] width 210 height 16
type input "***"
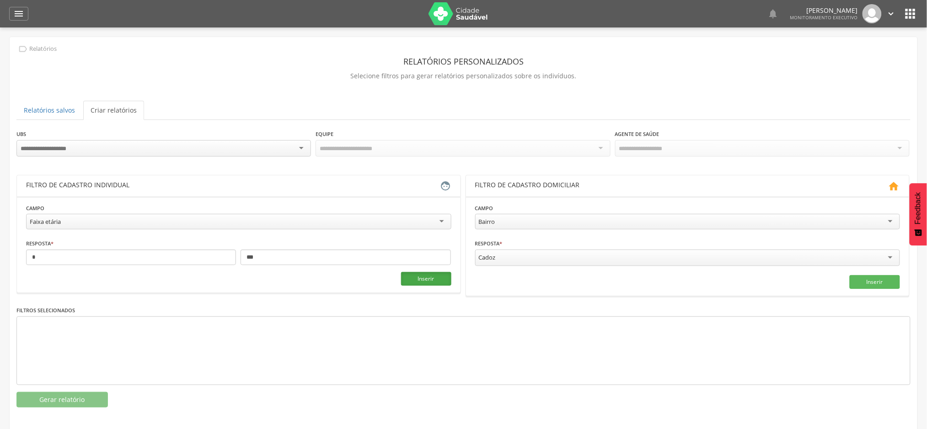
click at [432, 275] on button "Inserir" at bounding box center [426, 279] width 50 height 14
click at [54, 400] on button "Gerar relatório" at bounding box center [61, 399] width 91 height 16
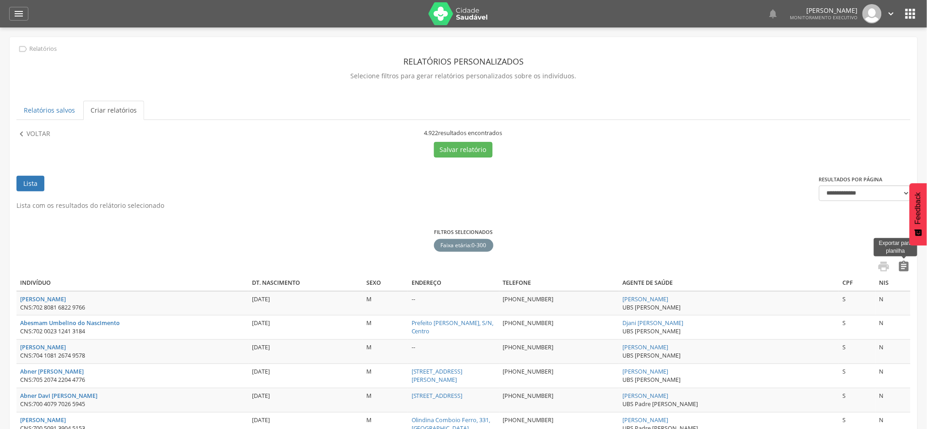
click at [909, 266] on icon "" at bounding box center [904, 266] width 13 height 13
click at [22, 11] on icon "" at bounding box center [18, 13] width 11 height 11
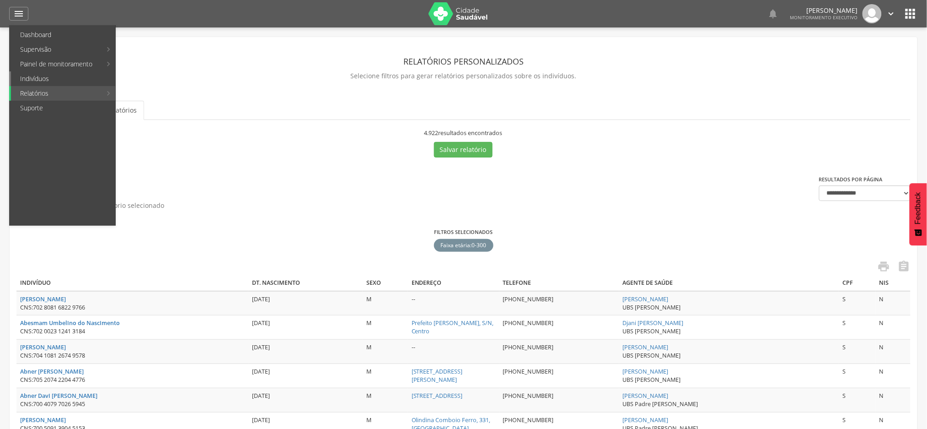
click at [27, 82] on link "Indivíduos" at bounding box center [63, 78] width 104 height 15
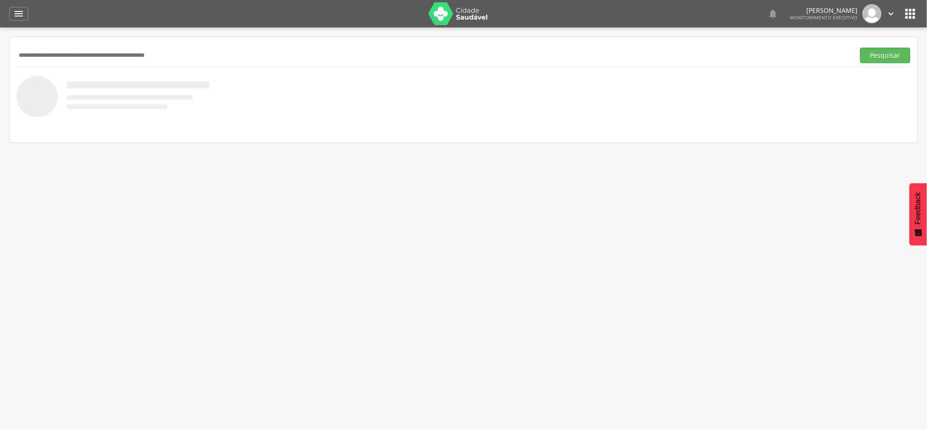
click at [127, 61] on input "text" at bounding box center [433, 56] width 835 height 16
paste input "**********"
type input "**********"
click at [873, 59] on button "Pesquisar" at bounding box center [885, 56] width 50 height 16
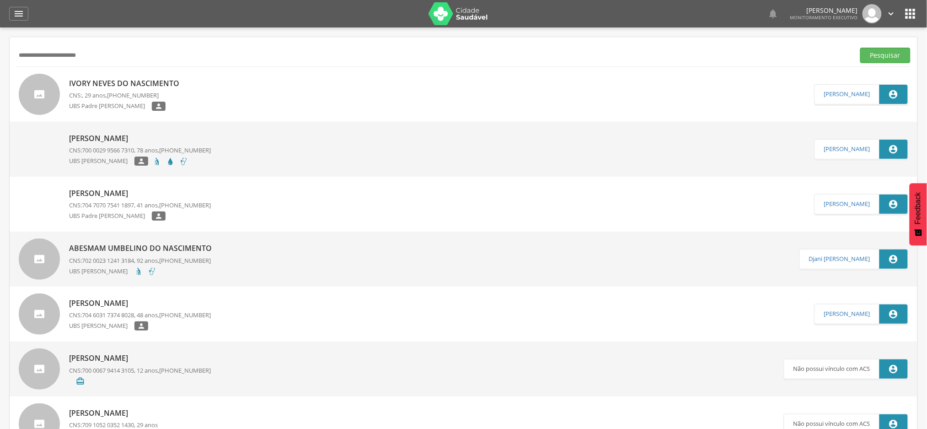
click at [124, 83] on p "Ivory Neves do Nascimento" at bounding box center [126, 83] width 115 height 11
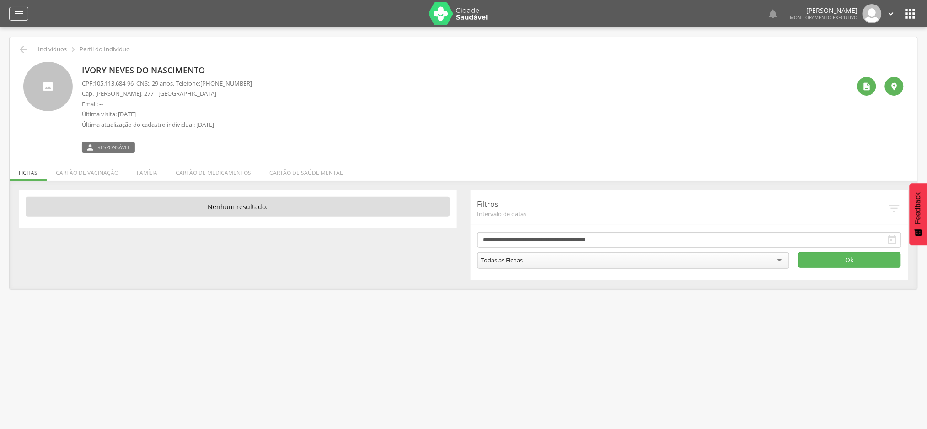
click at [15, 18] on icon "" at bounding box center [18, 13] width 11 height 11
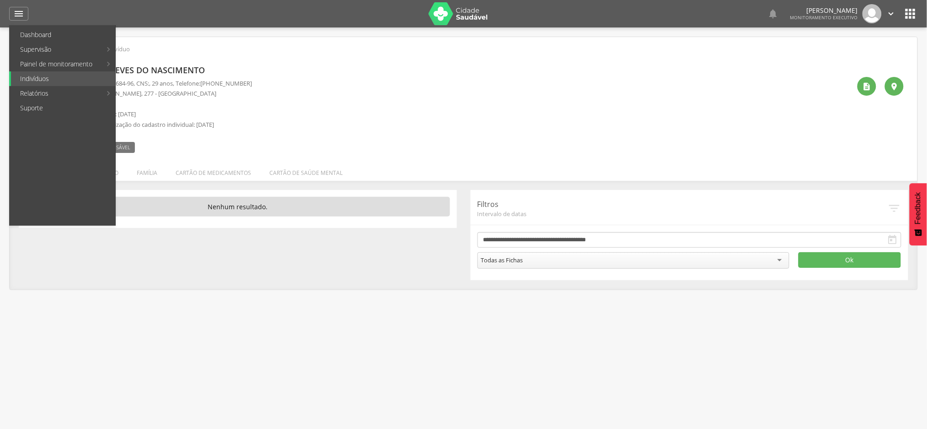
click at [588, 365] on div " Supervisão  Distritos  Ubs Coordenador: - Coqueiro Seco / AL Intervalo de T…" at bounding box center [463, 241] width 927 height 429
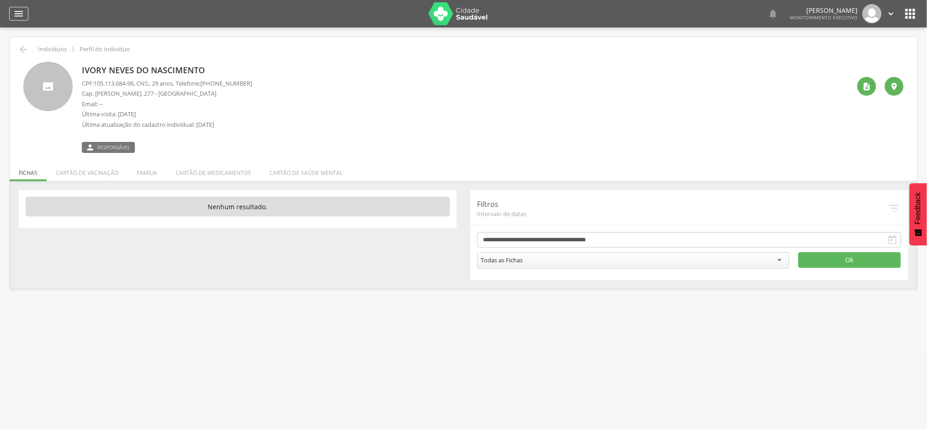
click at [21, 11] on icon "" at bounding box center [18, 13] width 11 height 11
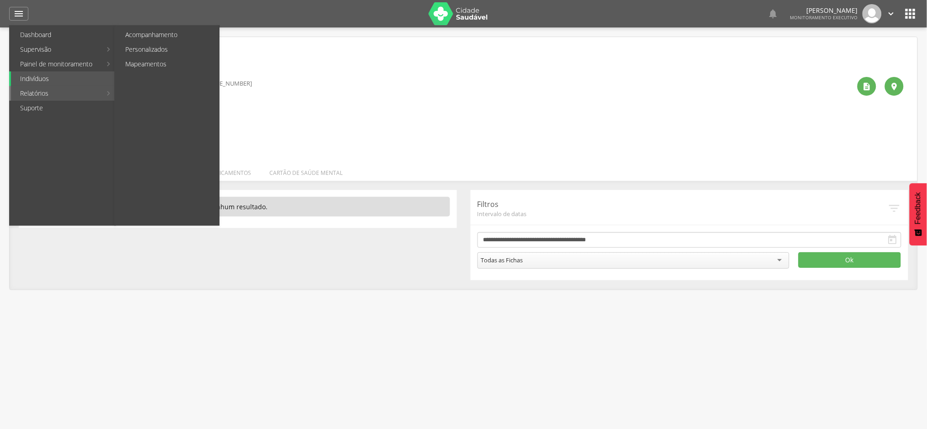
click at [39, 94] on link "Relatórios" at bounding box center [56, 93] width 91 height 15
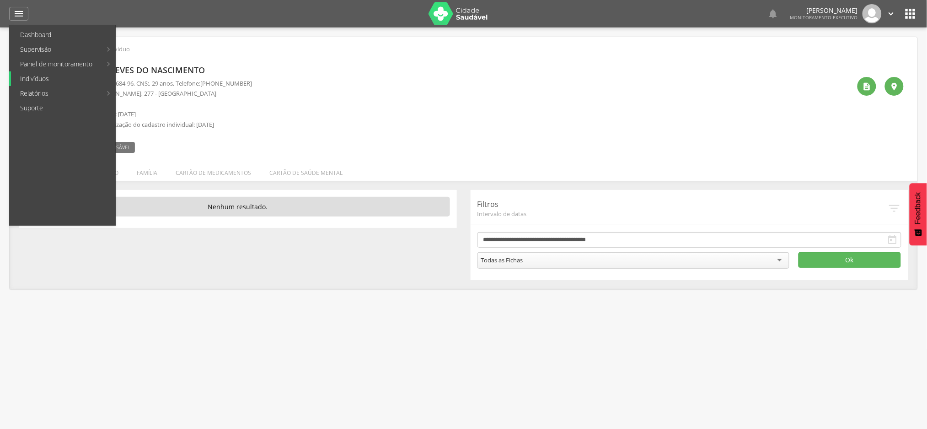
click at [35, 77] on link "Indivíduos" at bounding box center [63, 78] width 104 height 15
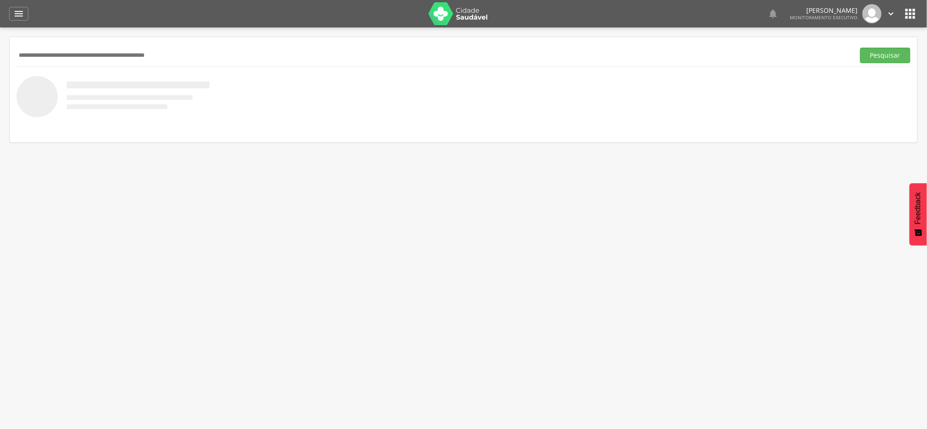
click at [107, 52] on input "text" at bounding box center [433, 56] width 835 height 16
paste input "**********"
click at [883, 58] on button "Pesquisar" at bounding box center [885, 56] width 50 height 16
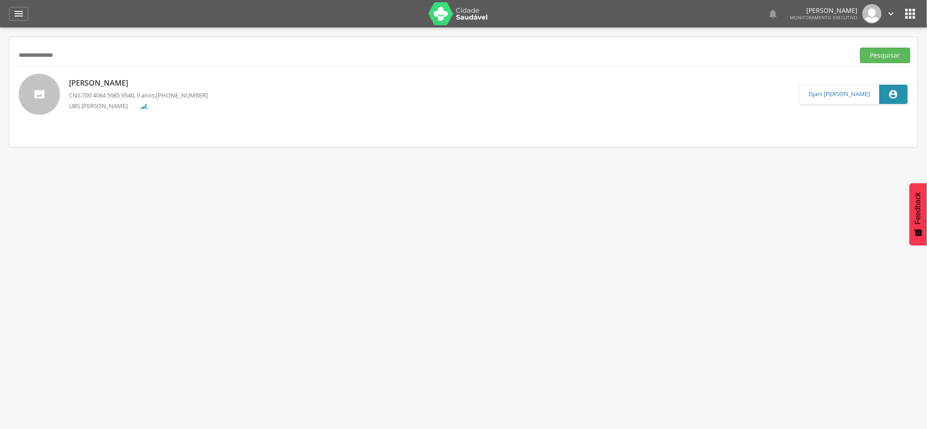
click at [64, 57] on input "**********" at bounding box center [433, 56] width 835 height 16
paste input "text"
click at [886, 49] on button "Pesquisar" at bounding box center [885, 56] width 50 height 16
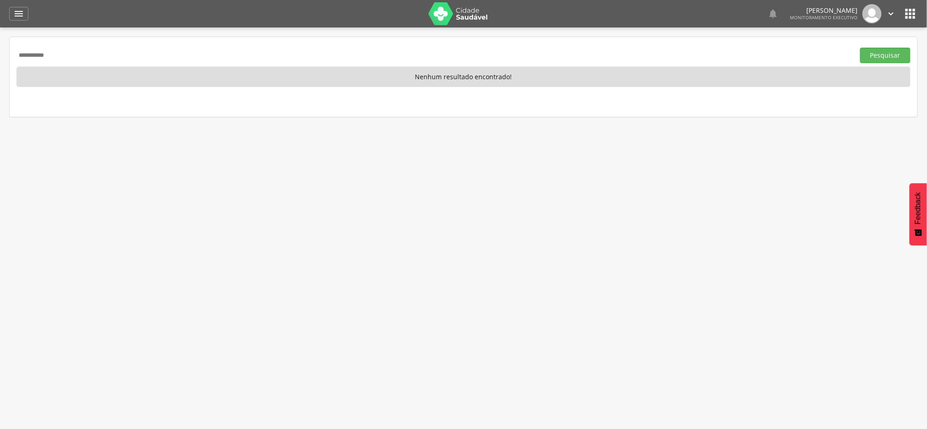
click at [33, 57] on input "**********" at bounding box center [433, 56] width 835 height 16
paste input "**********"
click at [893, 53] on button "Pesquisar" at bounding box center [885, 56] width 50 height 16
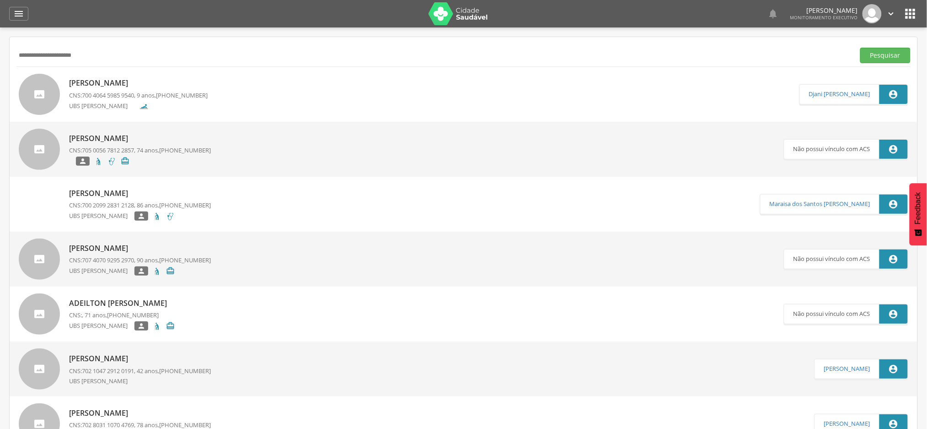
click at [126, 83] on p "[PERSON_NAME]" at bounding box center [138, 83] width 139 height 11
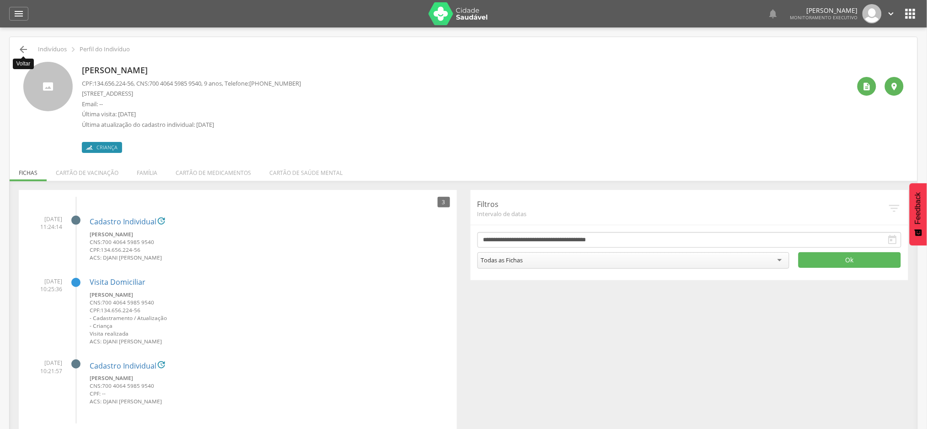
click at [23, 51] on icon "" at bounding box center [23, 49] width 11 height 11
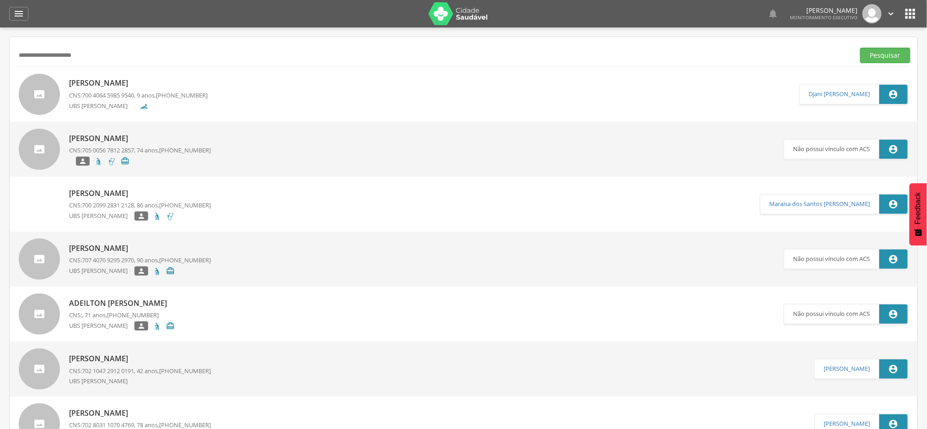
click at [48, 61] on input "**********" at bounding box center [433, 56] width 835 height 16
paste input "text"
type input "**********"
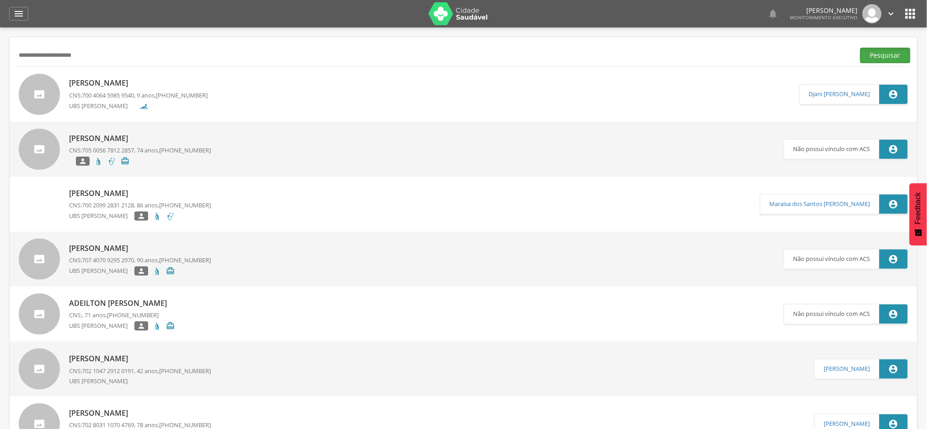
click at [884, 57] on button "Pesquisar" at bounding box center [885, 56] width 50 height 16
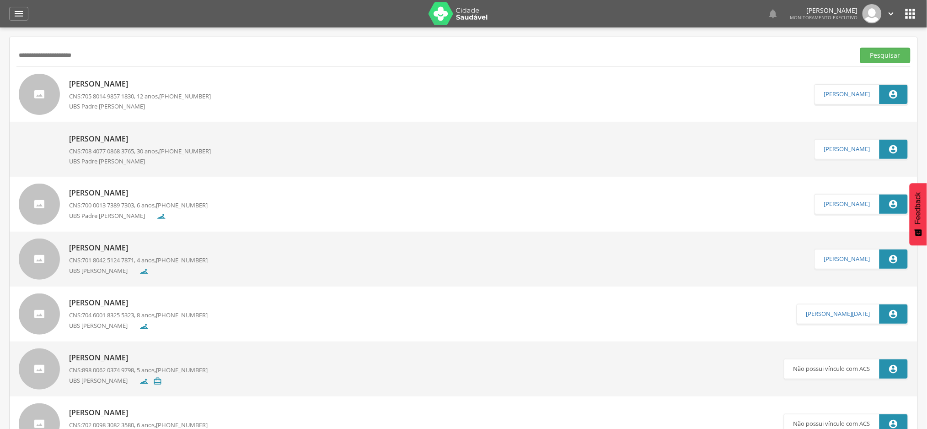
click at [115, 86] on p "[PERSON_NAME]" at bounding box center [140, 84] width 142 height 11
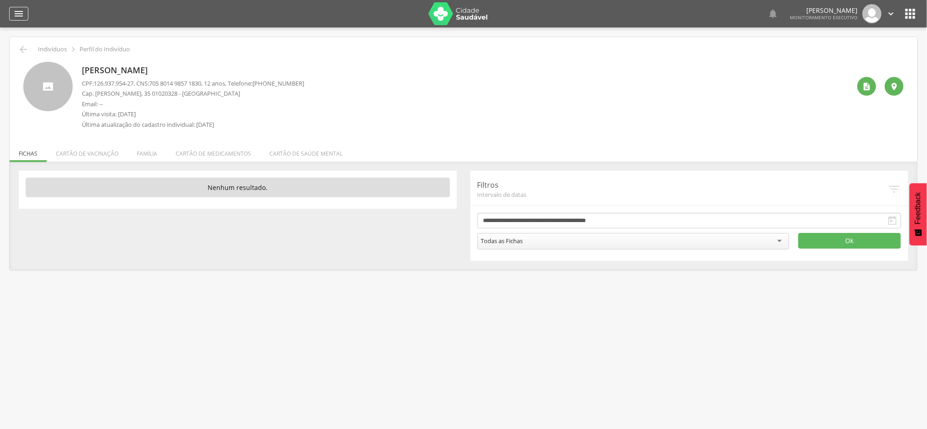
click at [15, 17] on icon "" at bounding box center [18, 13] width 11 height 11
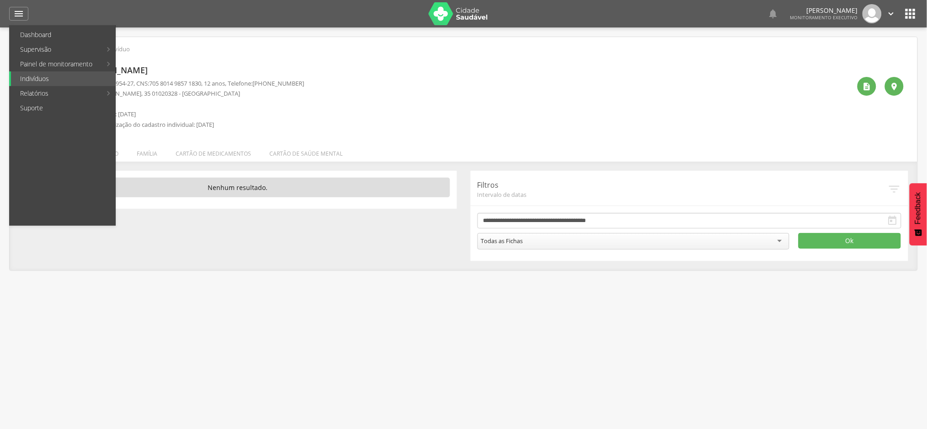
click at [147, 54] on link "Personalizados" at bounding box center [167, 49] width 103 height 15
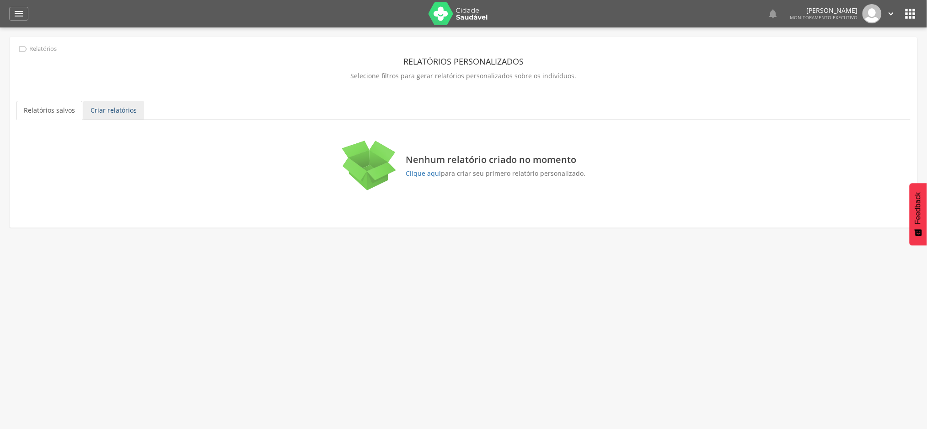
click at [123, 108] on link "Criar relatórios" at bounding box center [113, 110] width 61 height 19
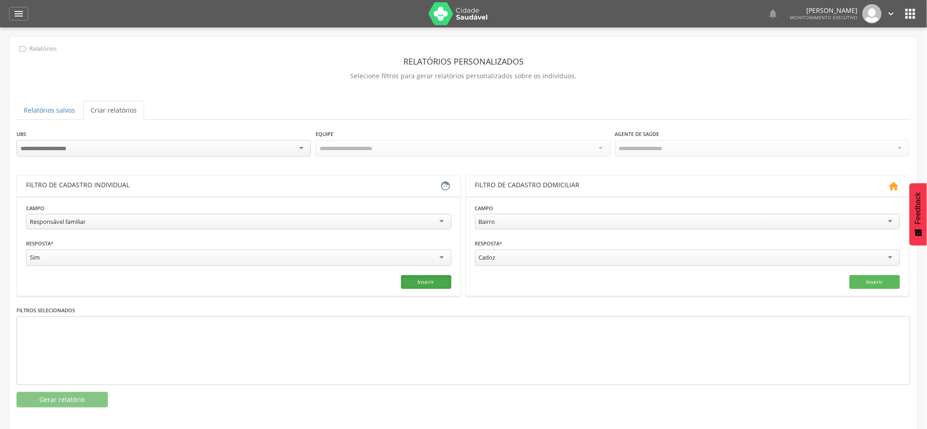
click at [429, 283] on button "Inserir" at bounding box center [426, 282] width 50 height 14
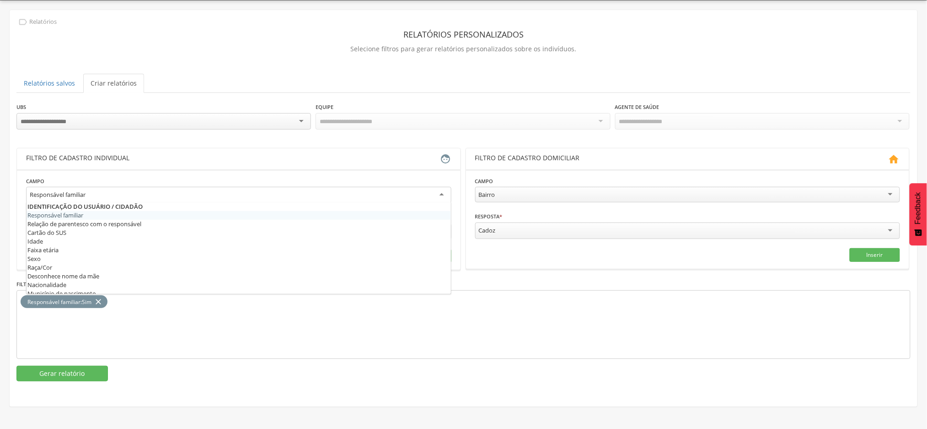
click at [414, 195] on div "Responsável familiar" at bounding box center [238, 195] width 425 height 16
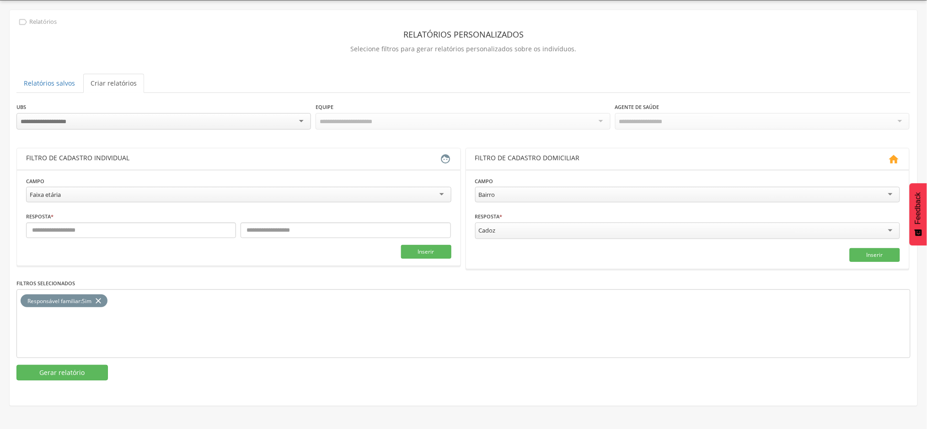
click at [103, 298] on icon "close" at bounding box center [98, 300] width 9 height 13
click at [412, 247] on button "Inserir" at bounding box center [426, 252] width 50 height 14
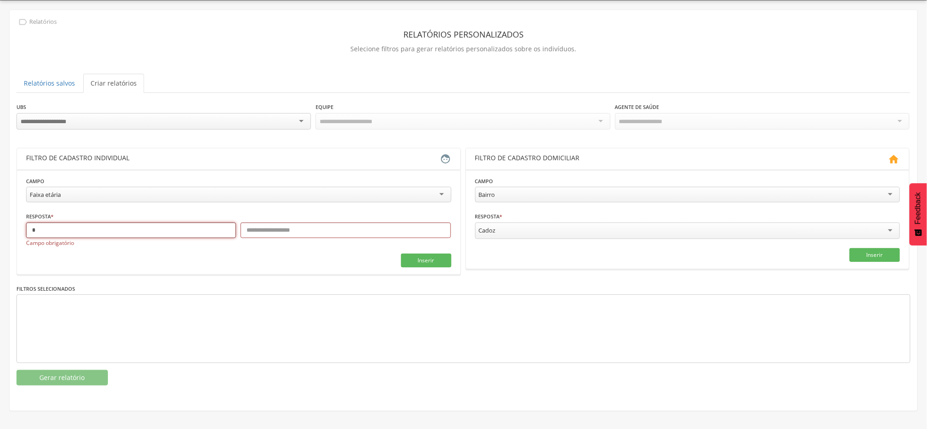
type input "*"
click at [295, 223] on input "text" at bounding box center [346, 230] width 210 height 16
type input "***"
click at [430, 259] on button "Inserir" at bounding box center [426, 260] width 50 height 14
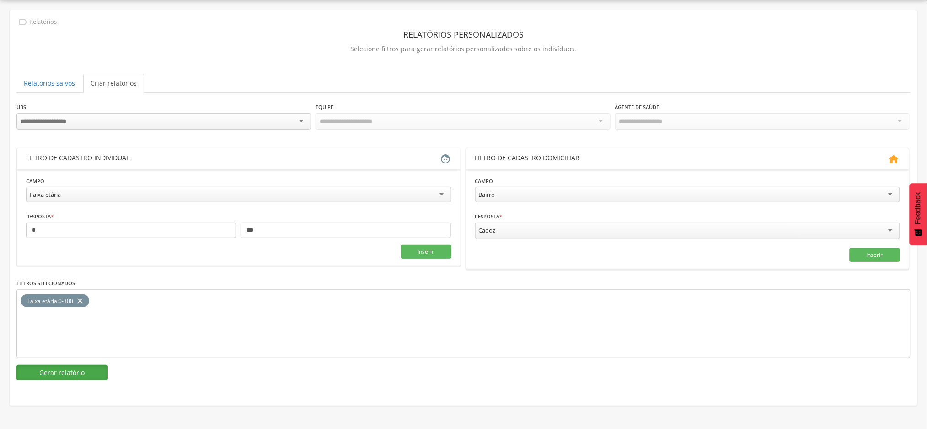
click at [76, 374] on button "Gerar relatório" at bounding box center [61, 372] width 91 height 16
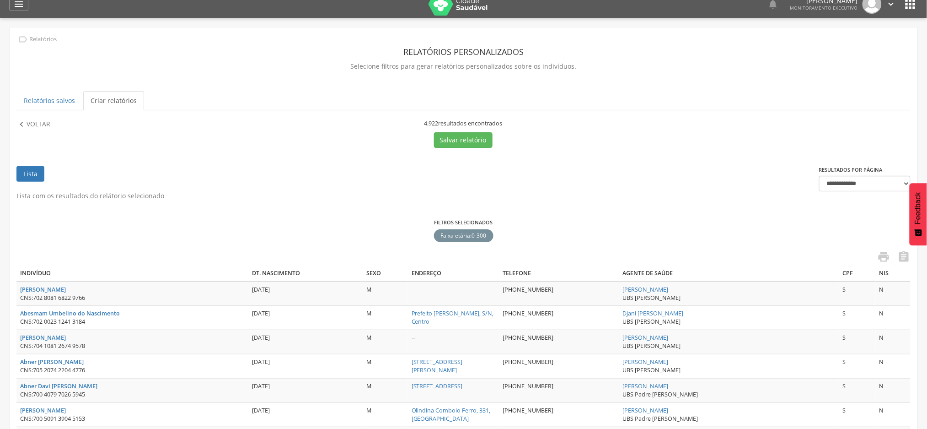
scroll to position [0, 0]
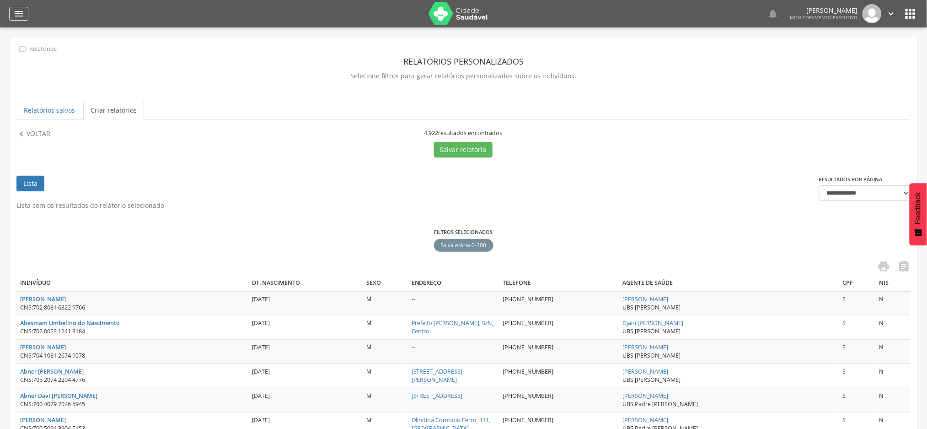
click at [19, 17] on icon "" at bounding box center [18, 13] width 11 height 11
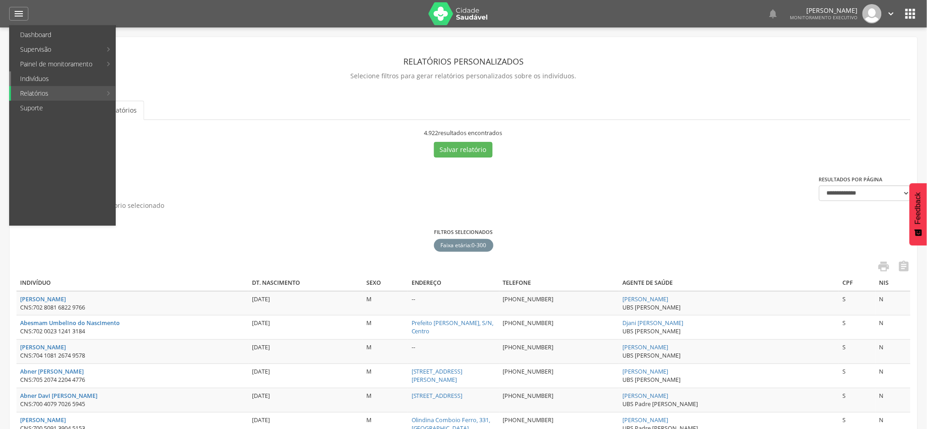
click at [38, 81] on link "Indivíduos" at bounding box center [63, 78] width 104 height 15
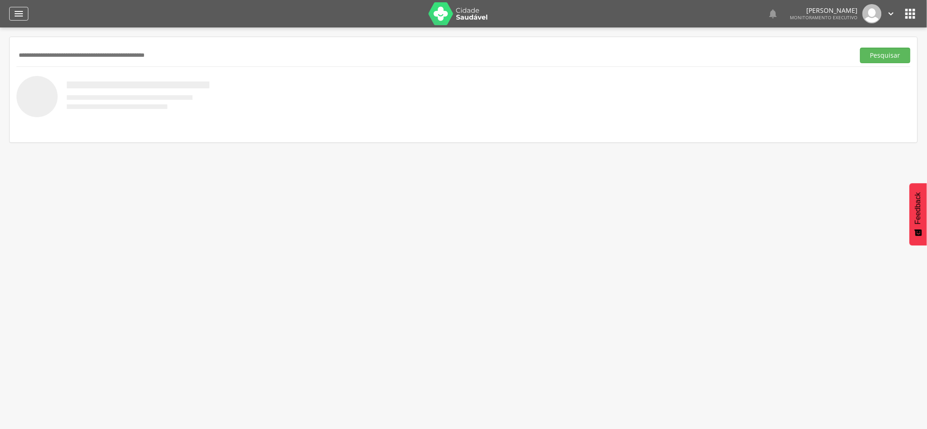
click at [18, 13] on icon "" at bounding box center [18, 13] width 11 height 11
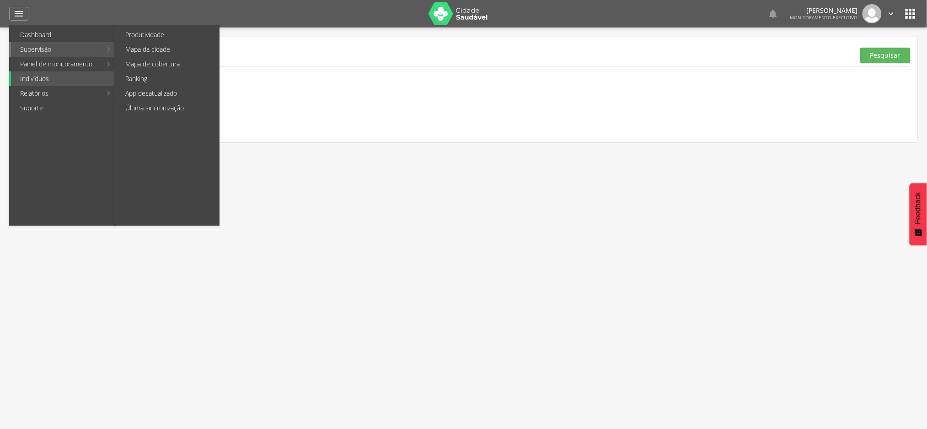
click at [32, 52] on link "Supervisão" at bounding box center [56, 49] width 91 height 15
click at [54, 53] on link "Supervisão" at bounding box center [56, 49] width 91 height 15
click at [64, 51] on link "Supervisão" at bounding box center [56, 49] width 91 height 15
click at [54, 48] on link "Supervisão" at bounding box center [56, 49] width 91 height 15
click at [150, 108] on link "Última sincronização" at bounding box center [167, 108] width 103 height 15
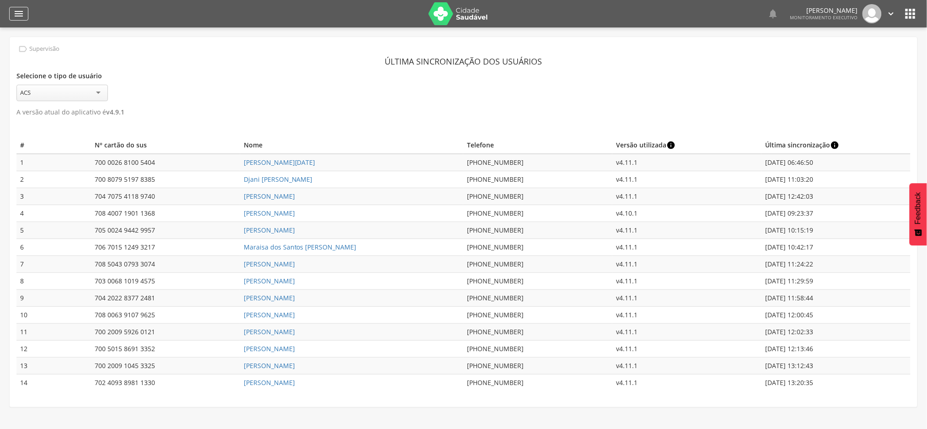
click at [16, 17] on icon "" at bounding box center [18, 13] width 11 height 11
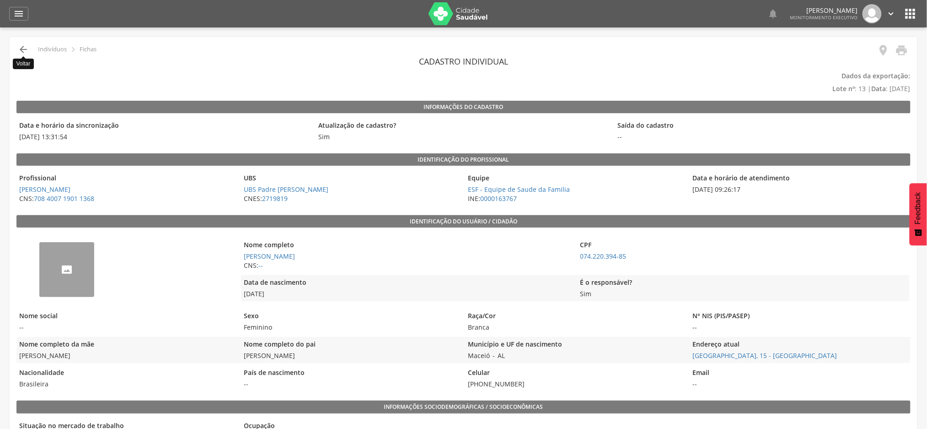
click at [28, 48] on icon "" at bounding box center [23, 49] width 11 height 11
click at [19, 52] on icon "" at bounding box center [23, 49] width 11 height 11
click at [24, 48] on icon "" at bounding box center [23, 49] width 11 height 11
